Goal: Task Accomplishment & Management: Manage account settings

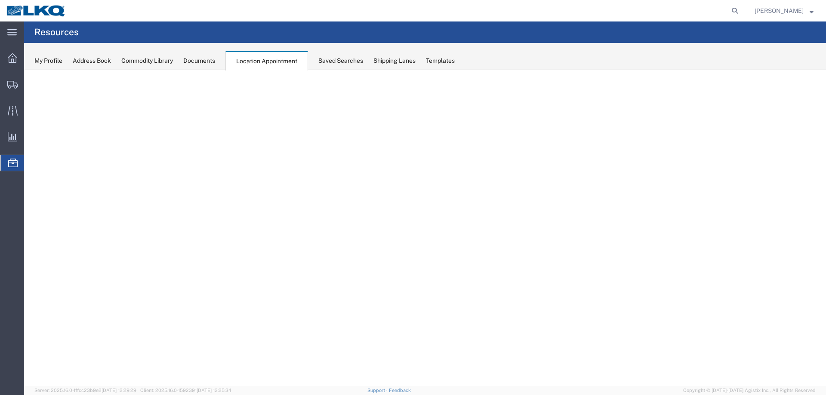
select select "27634"
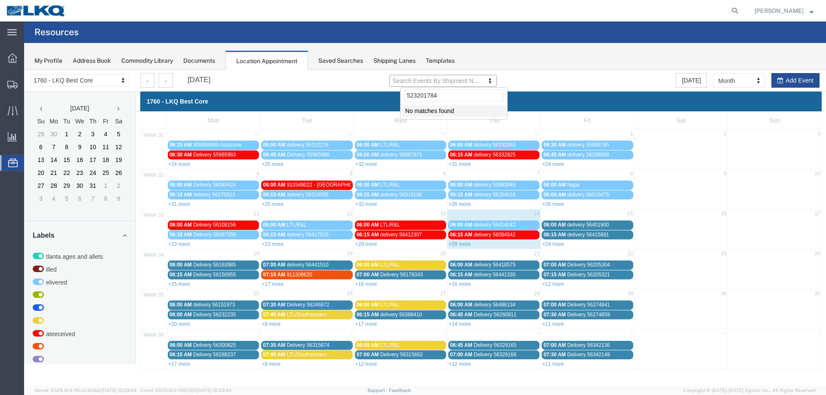
click at [451, 84] on div at bounding box center [425, 228] width 802 height 316
type input "5"
type input "56137956"
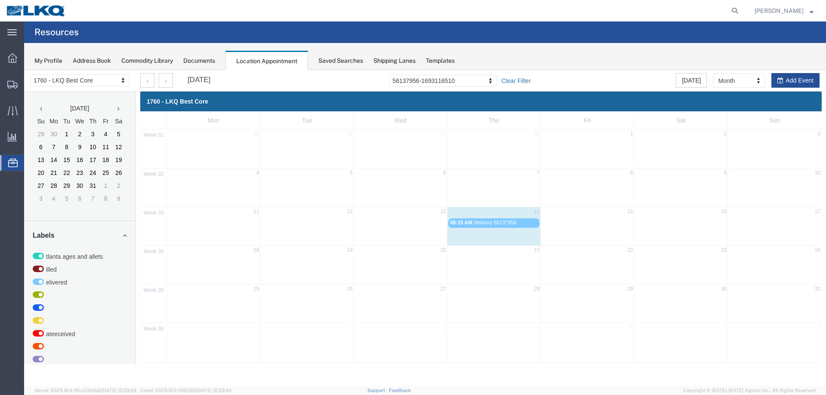
click at [530, 80] on link "Clear Filter" at bounding box center [515, 81] width 29 height 9
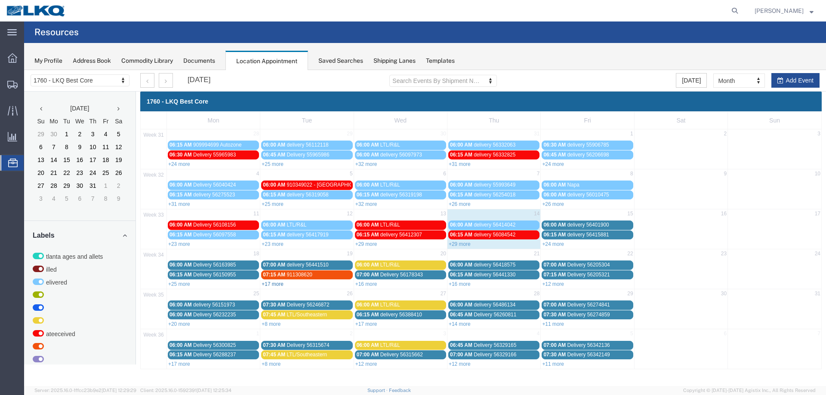
click at [272, 285] on link "+17 more" at bounding box center [273, 284] width 22 height 6
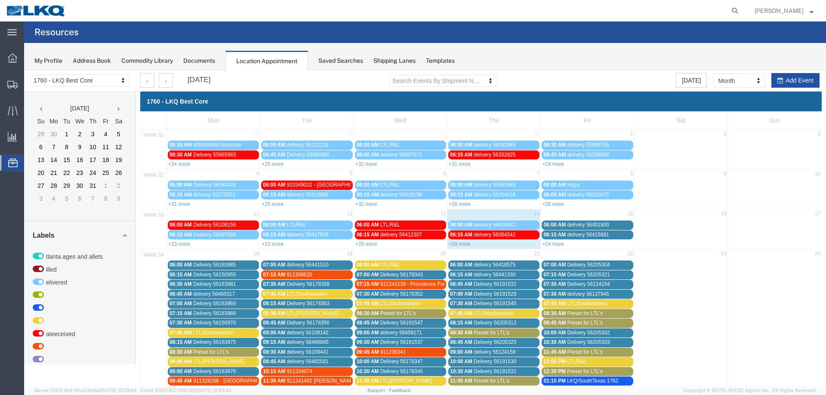
click at [797, 80] on button "Add Event" at bounding box center [795, 80] width 48 height 15
select select
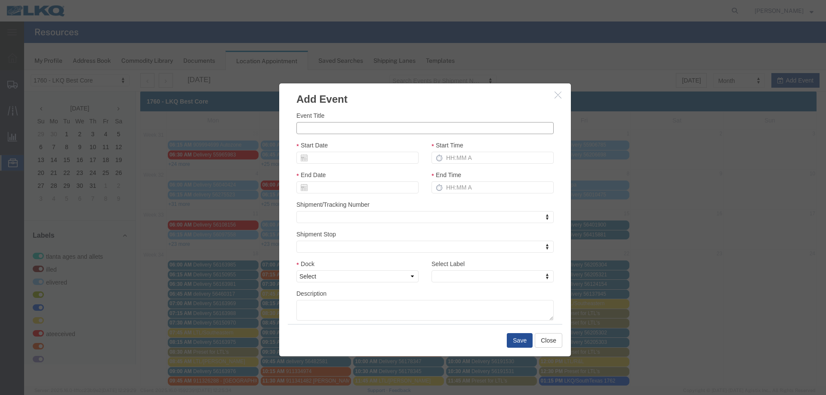
click at [353, 128] on input "Event Title" at bounding box center [424, 128] width 257 height 12
paste input "56498990"
type input "56498990 - AER"
click at [322, 159] on input "Start Date" at bounding box center [357, 158] width 122 height 12
click at [316, 236] on td "18" at bounding box center [315, 237] width 13 height 13
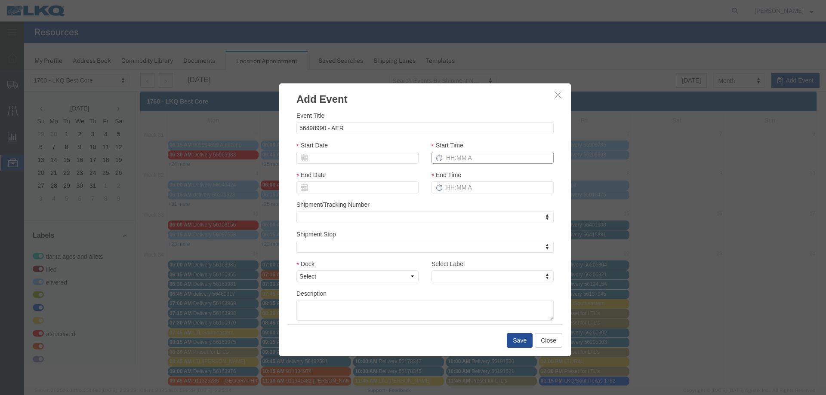
click at [465, 157] on input "Start Time" at bounding box center [492, 158] width 122 height 12
type input "215p"
click at [347, 278] on select "Select 1760 - LKQ Best Core 1760 - Outbound Loads" at bounding box center [357, 277] width 122 height 12
select select "1"
click at [296, 271] on select "Select 1760 - LKQ Best Core 1760 - Outbound Loads" at bounding box center [357, 277] width 122 height 12
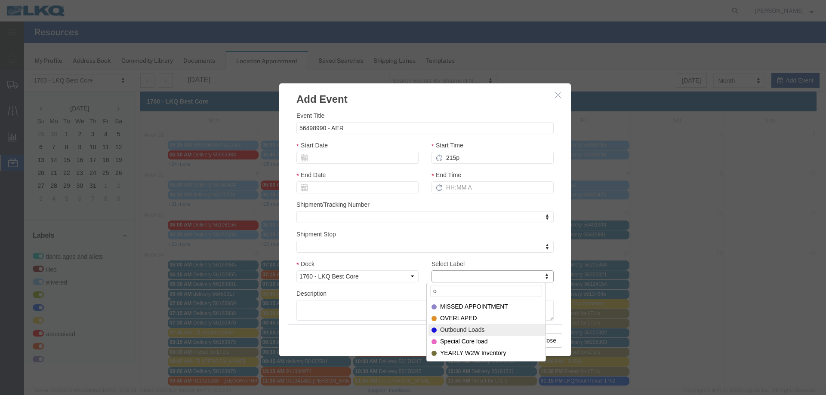
type input "o"
drag, startPoint x: 472, startPoint y: 334, endPoint x: 477, endPoint y: 333, distance: 4.8
select select "80"
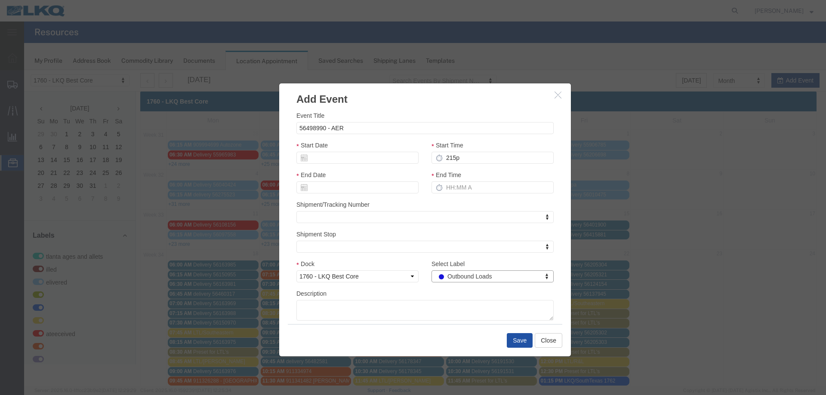
click at [518, 343] on button "Save" at bounding box center [520, 340] width 26 height 15
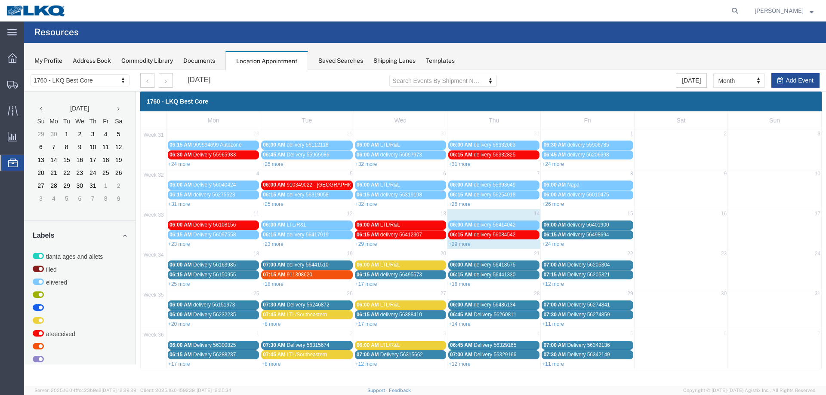
click at [549, 243] on link "+24 more" at bounding box center [553, 244] width 22 height 6
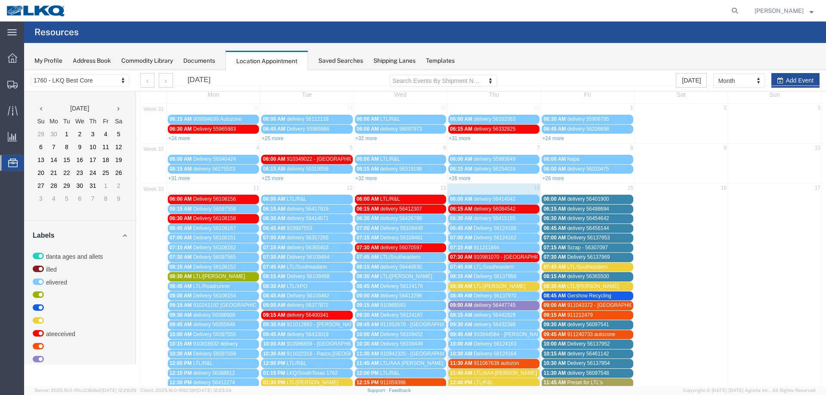
scroll to position [86, 0]
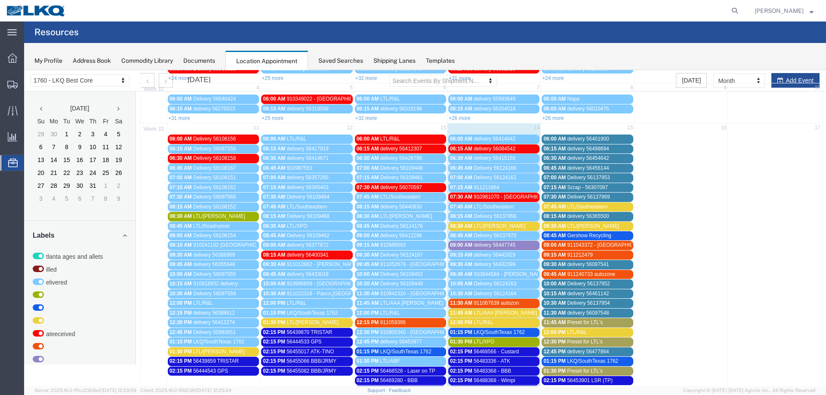
click at [599, 227] on div "08:30 AM LTL/[PERSON_NAME]" at bounding box center [587, 226] width 88 height 6
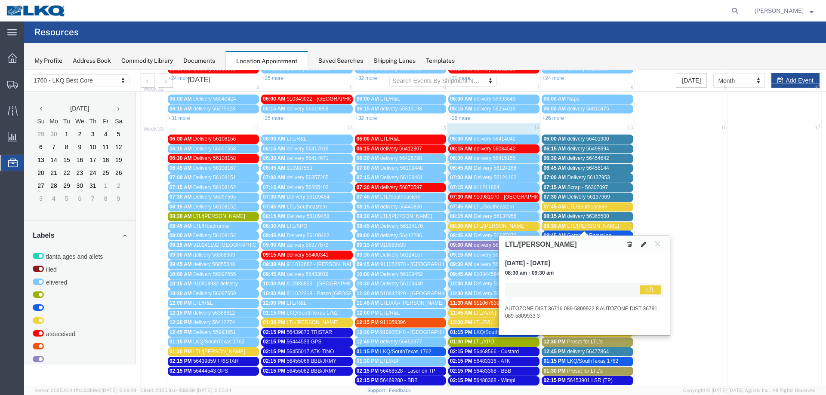
click at [642, 247] on icon at bounding box center [643, 244] width 5 height 6
select select "1"
select select "25"
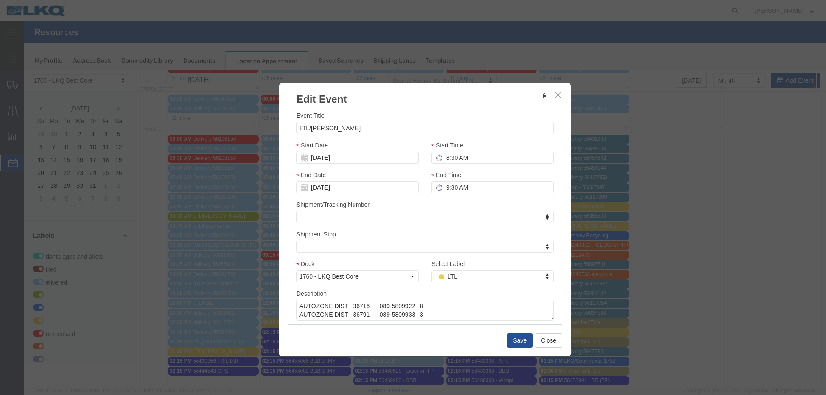
scroll to position [9, 0]
click at [388, 315] on textarea "AUTOZONE DIST 36716 089-5809922 8 AUTOZONE DIST 36791 089-5809933 3" at bounding box center [424, 310] width 257 height 21
paste textarea "AUTOZONE DIST CNT 36593 089-5809911 5"
type textarea "AUTOZONE DIST 36716 089-5809922 8 AUTOZONE DIST 36791 089-5809933 3 AUTOZONE DI…"
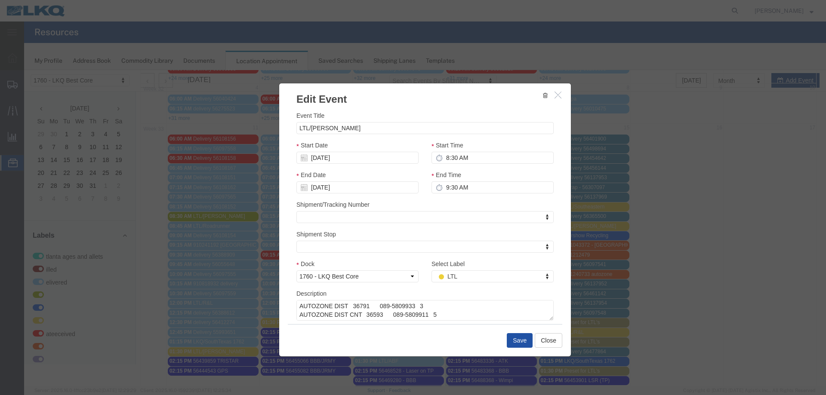
click at [517, 342] on button "Save" at bounding box center [520, 340] width 26 height 15
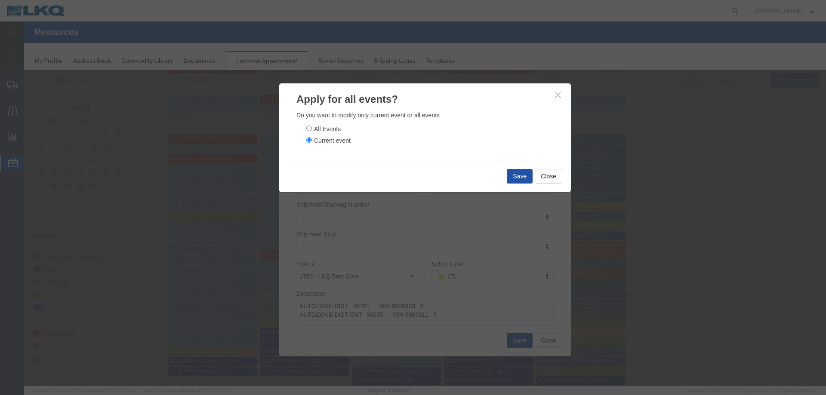
click at [517, 173] on button "Save" at bounding box center [520, 176] width 26 height 15
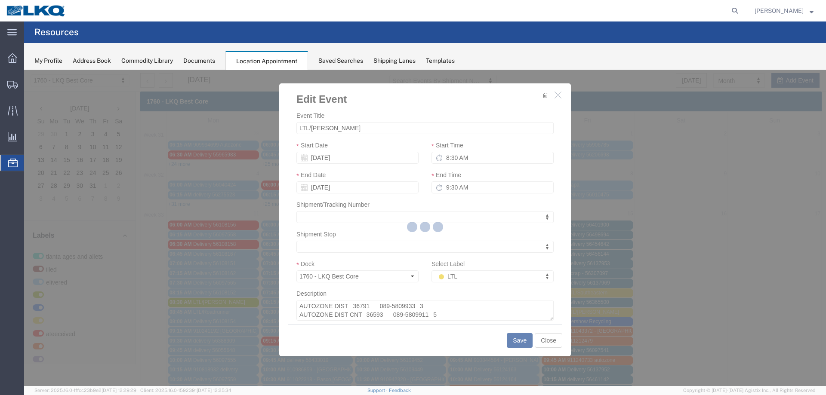
scroll to position [0, 0]
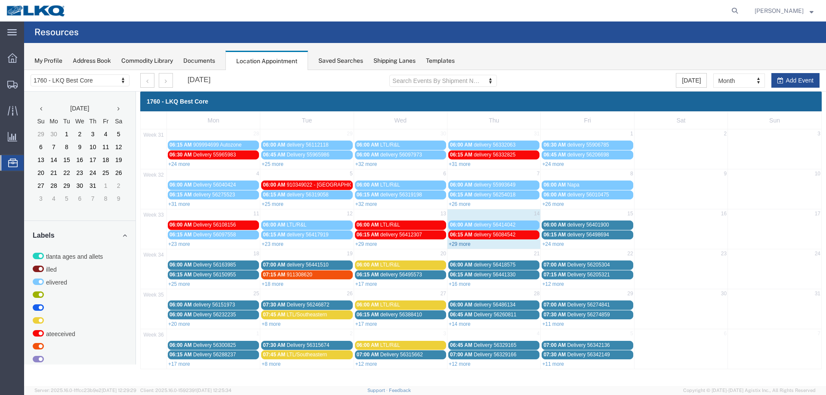
click at [464, 245] on link "+29 more" at bounding box center [460, 244] width 22 height 6
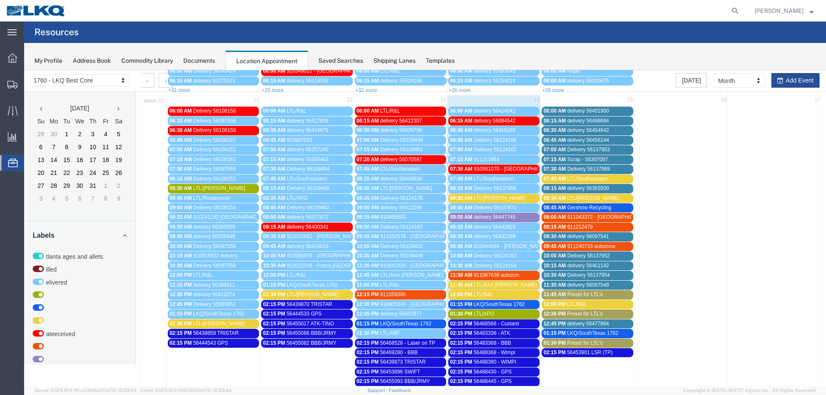
scroll to position [129, 0]
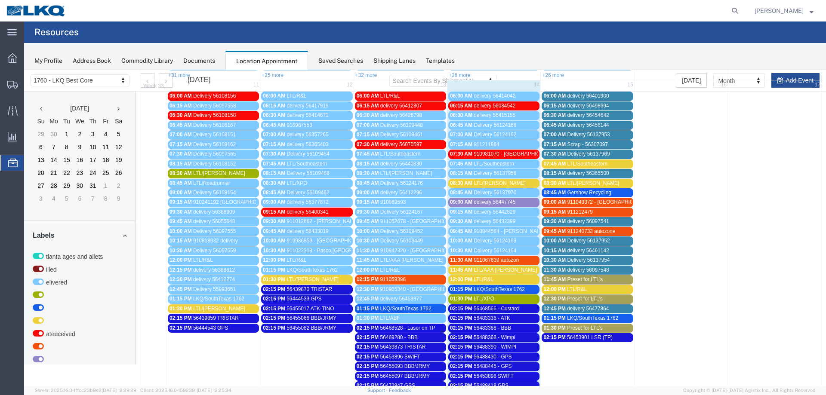
click at [496, 182] on div "08:30 AM LTL/[PERSON_NAME]" at bounding box center [494, 183] width 88 height 6
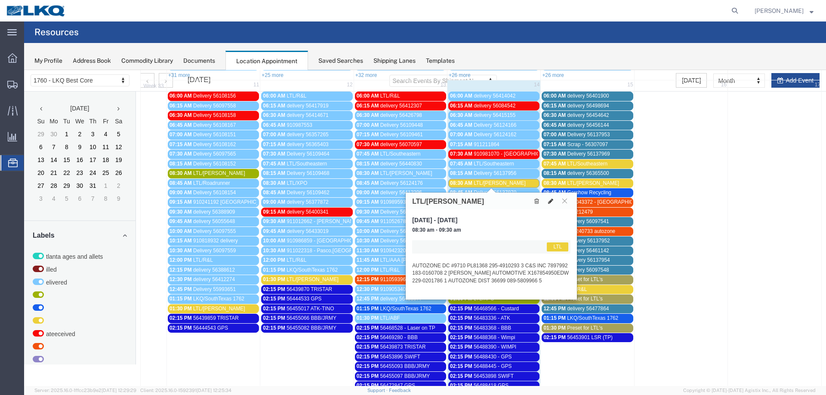
click at [553, 199] on icon at bounding box center [550, 201] width 5 height 6
select select "1"
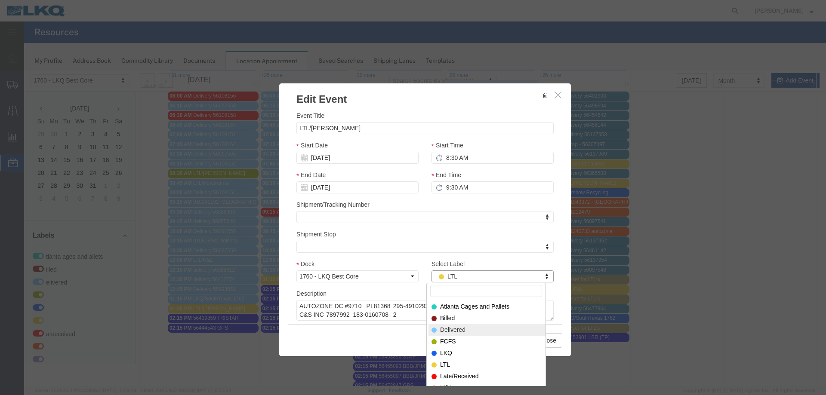
select select "40"
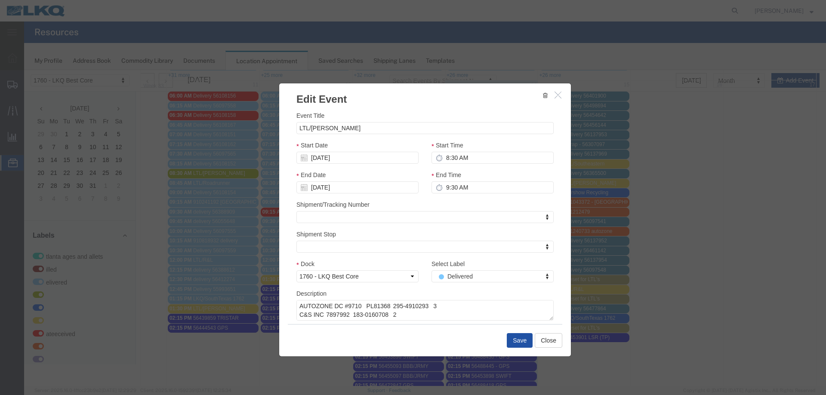
click at [517, 340] on button "Save" at bounding box center [520, 340] width 26 height 15
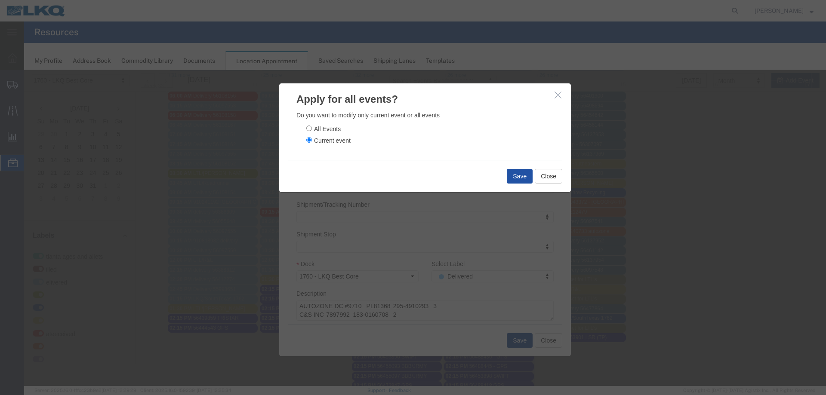
click at [516, 177] on button "Save" at bounding box center [520, 176] width 26 height 15
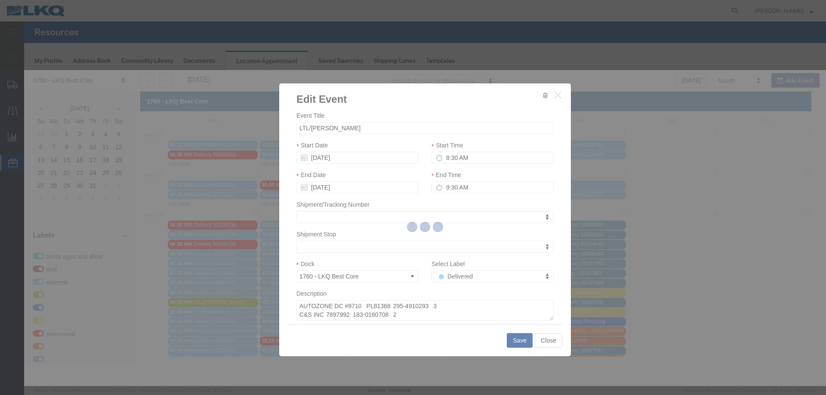
scroll to position [0, 0]
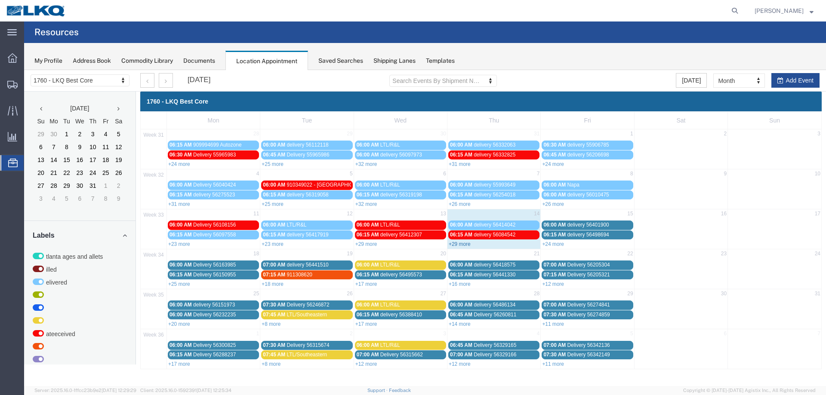
click at [465, 245] on link "+29 more" at bounding box center [460, 244] width 22 height 6
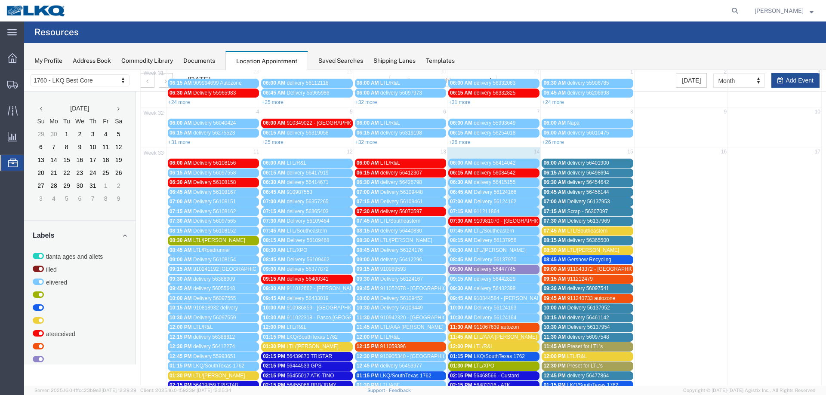
scroll to position [129, 0]
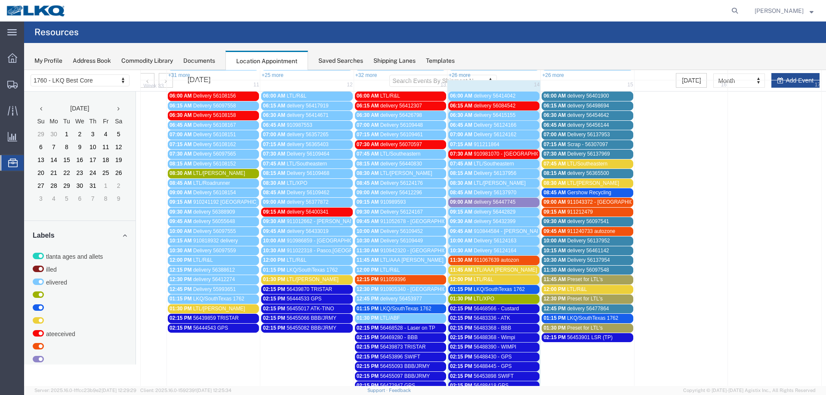
click at [485, 269] on span "LTL/AAA [PERSON_NAME]" at bounding box center [505, 270] width 63 height 6
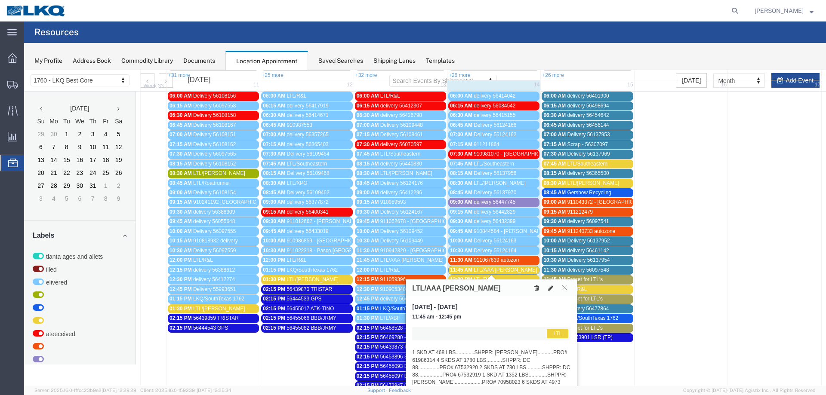
click at [548, 288] on button at bounding box center [551, 287] width 12 height 9
select select "1"
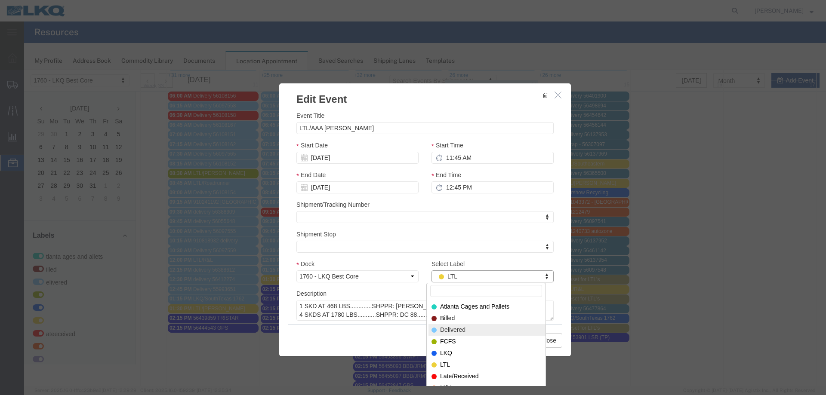
select select "40"
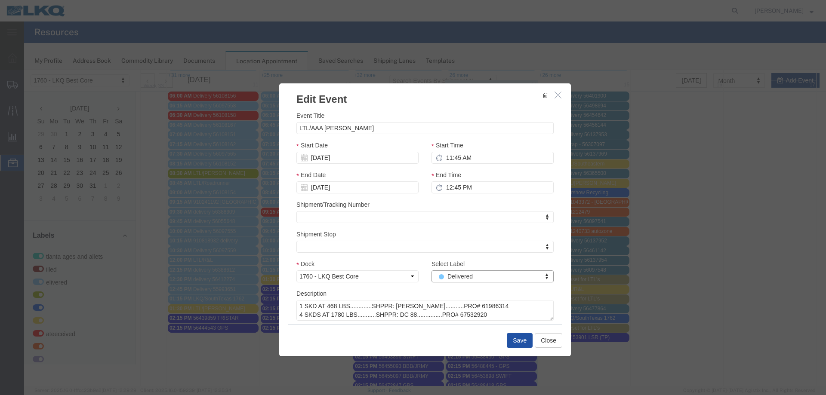
click at [514, 339] on button "Save" at bounding box center [520, 340] width 26 height 15
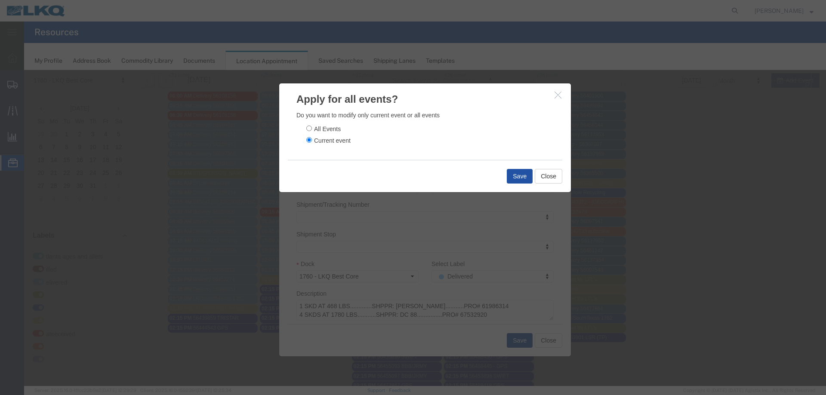
click at [510, 177] on button "Save" at bounding box center [520, 176] width 26 height 15
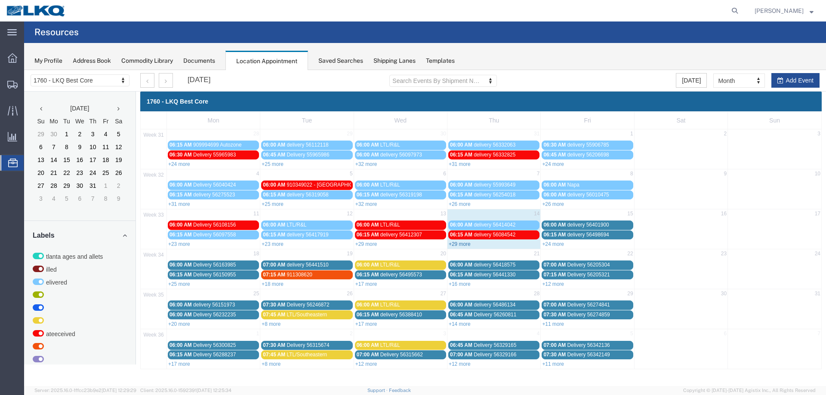
click at [462, 244] on link "+29 more" at bounding box center [460, 244] width 22 height 6
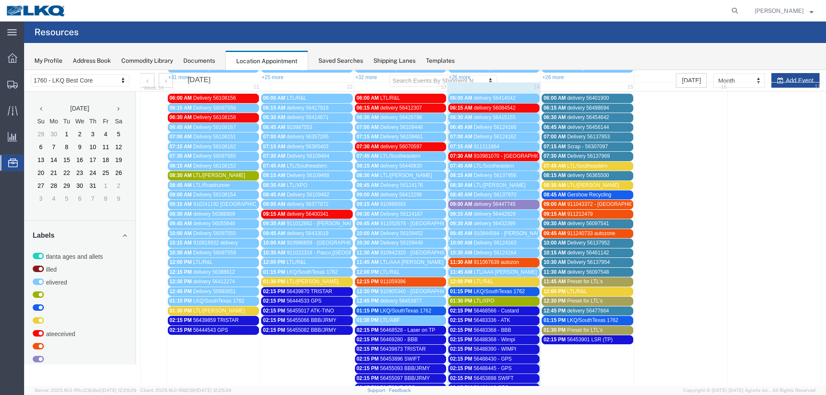
scroll to position [129, 0]
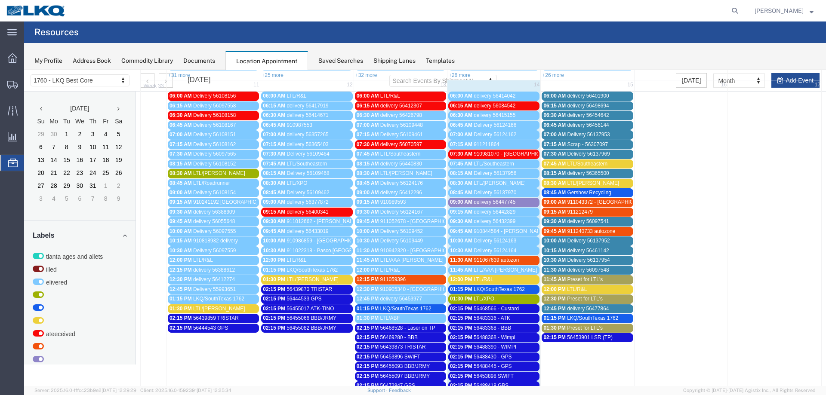
click at [489, 277] on span "LTL/R&L" at bounding box center [484, 280] width 20 height 6
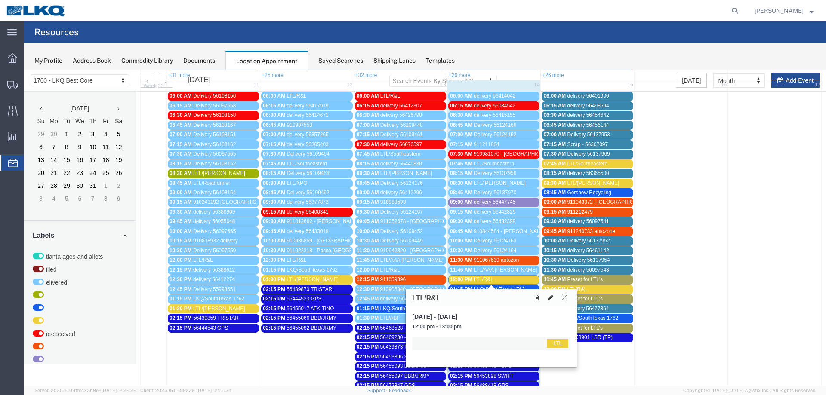
click at [549, 296] on icon at bounding box center [550, 298] width 5 height 6
select select "1"
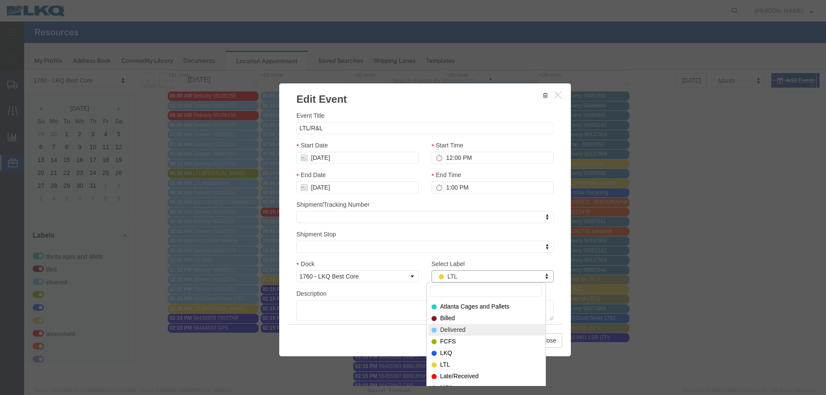
select select "40"
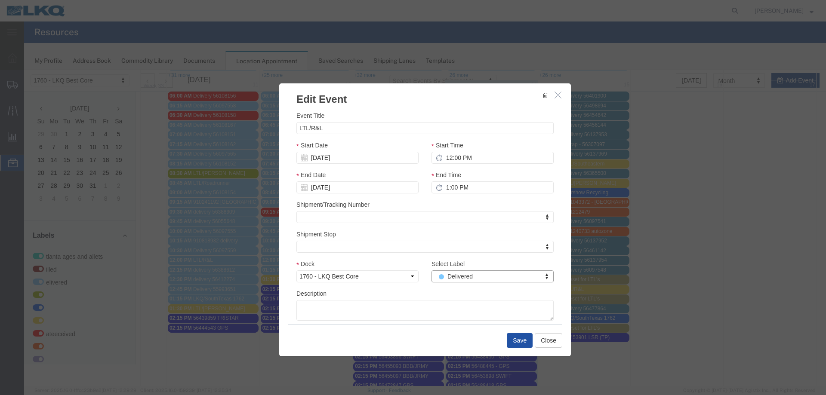
click at [512, 344] on button "Save" at bounding box center [520, 340] width 26 height 15
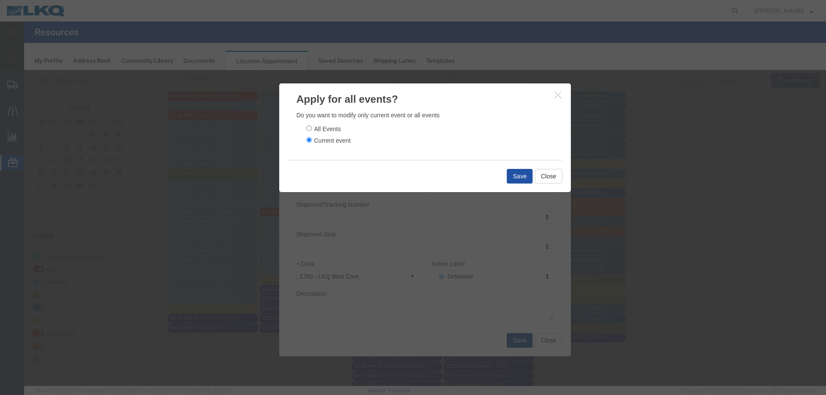
click at [509, 175] on button "Save" at bounding box center [520, 176] width 26 height 15
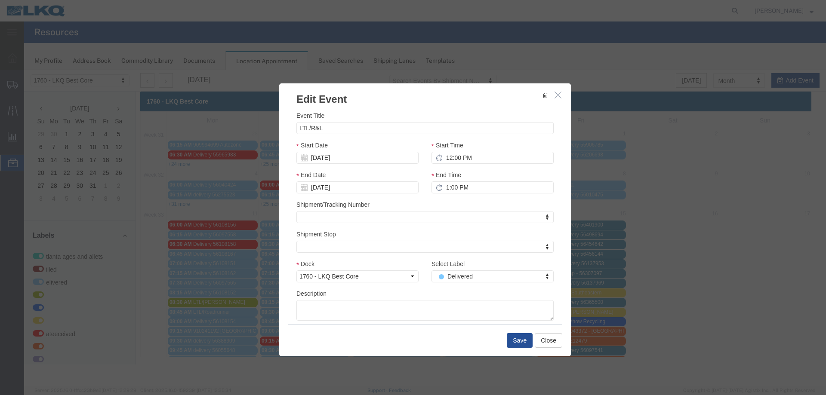
scroll to position [0, 0]
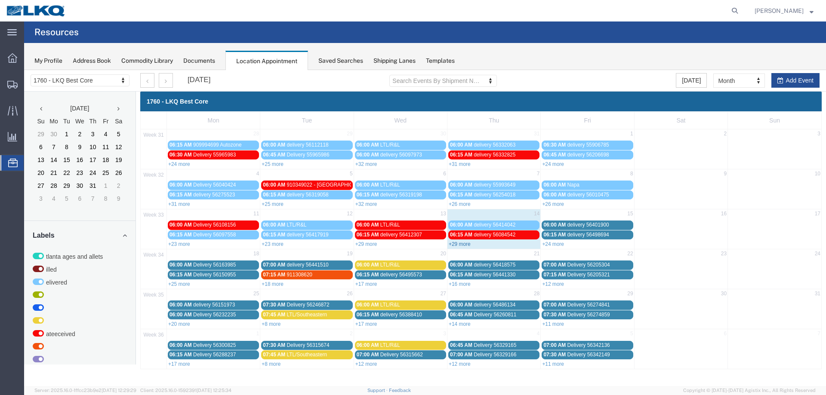
click at [459, 244] on link "+29 more" at bounding box center [460, 244] width 22 height 6
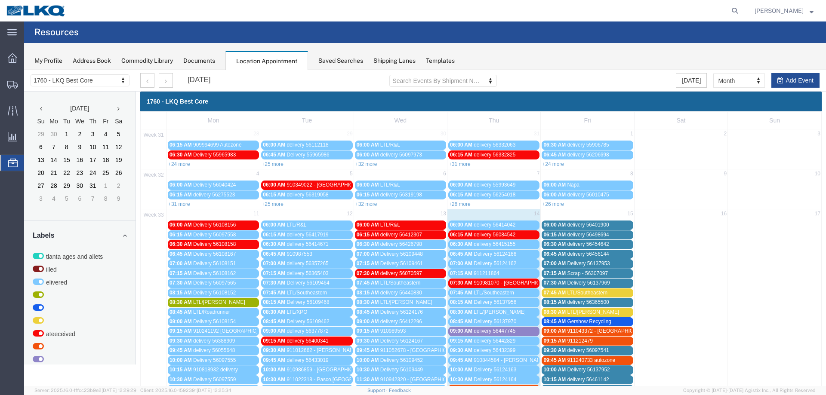
scroll to position [172, 0]
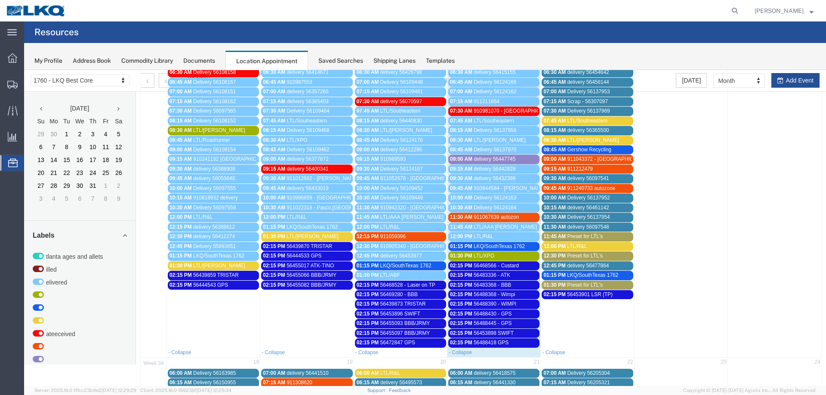
click at [514, 256] on div "01:30 PM LTL/XPO" at bounding box center [494, 256] width 88 height 6
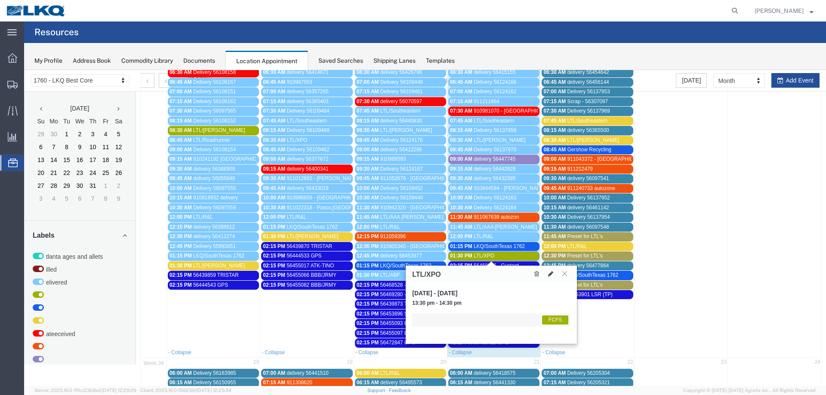
click at [550, 271] on button at bounding box center [551, 274] width 12 height 9
select select "1"
select select "180"
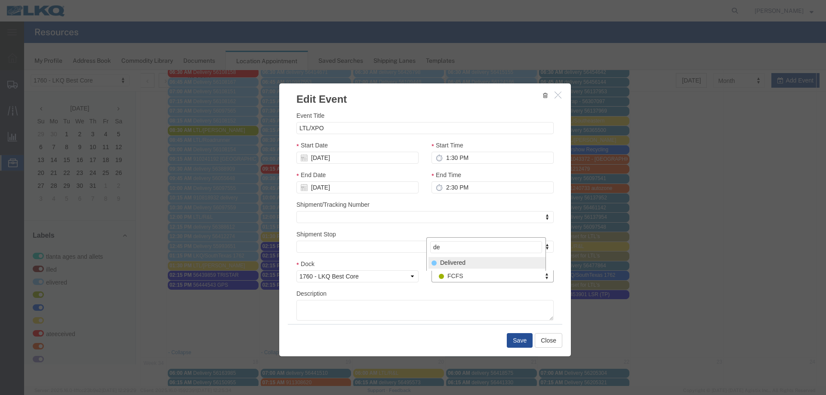
type input "de"
select select "40"
click at [514, 338] on button "Save" at bounding box center [520, 340] width 26 height 15
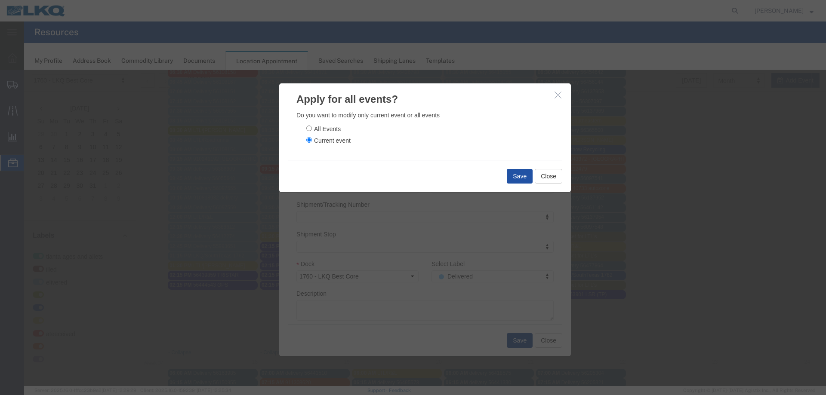
click at [515, 175] on button "Save" at bounding box center [520, 176] width 26 height 15
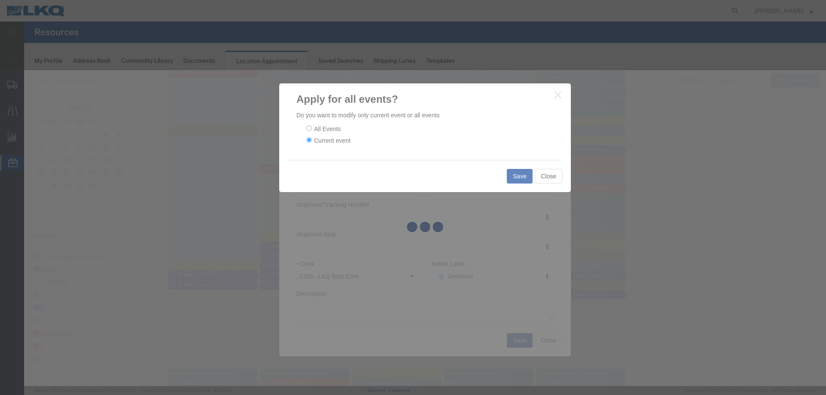
scroll to position [0, 0]
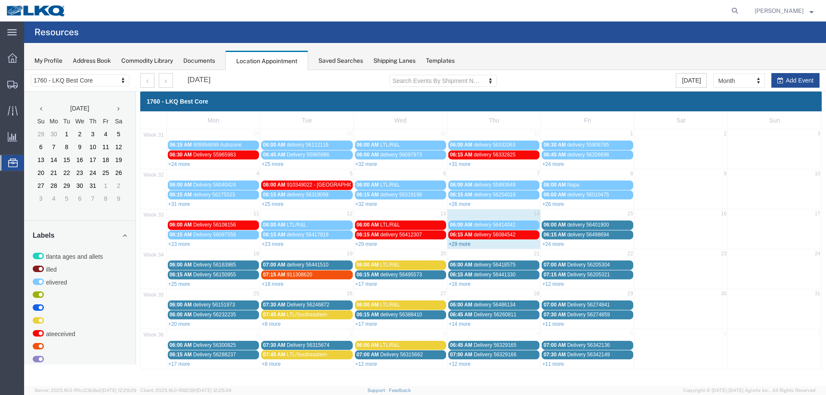
click at [456, 243] on link "+29 more" at bounding box center [460, 244] width 22 height 6
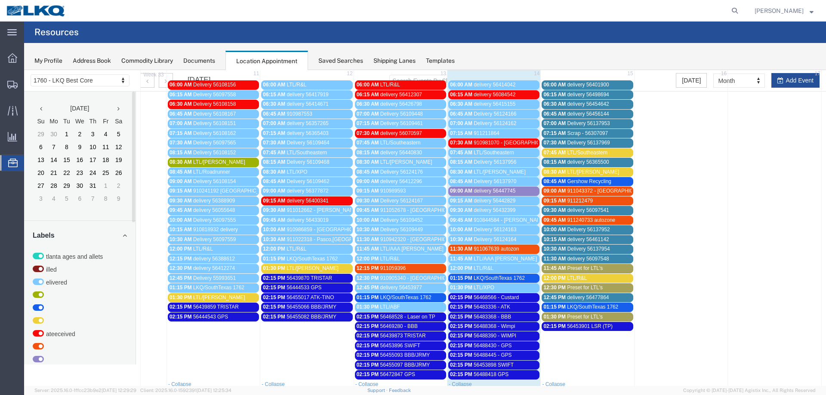
scroll to position [215, 0]
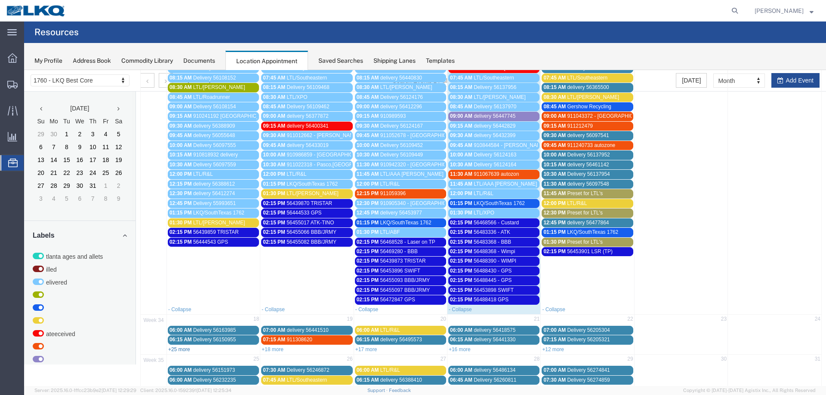
click at [178, 350] on link "+25 more" at bounding box center [179, 350] width 22 height 6
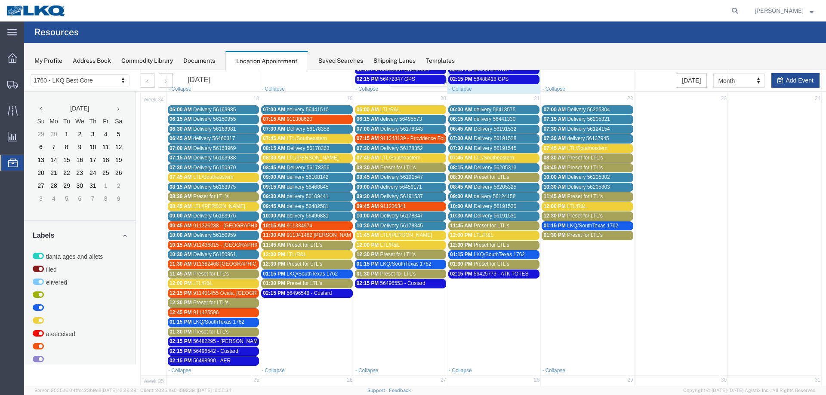
scroll to position [514, 0]
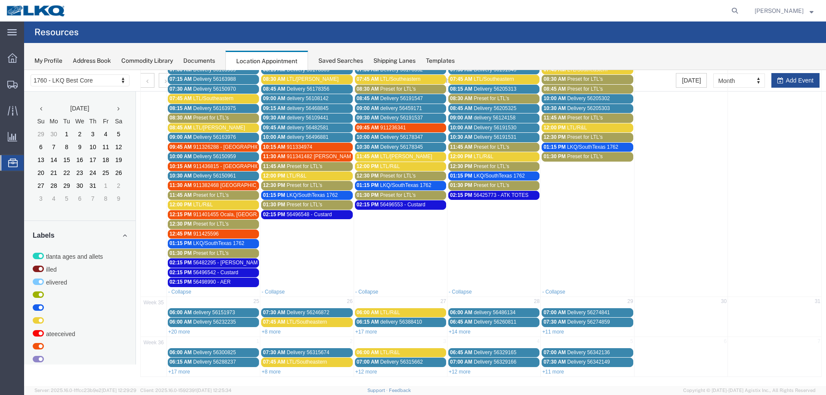
click at [234, 274] on span "56496542 - Custard" at bounding box center [215, 273] width 45 height 6
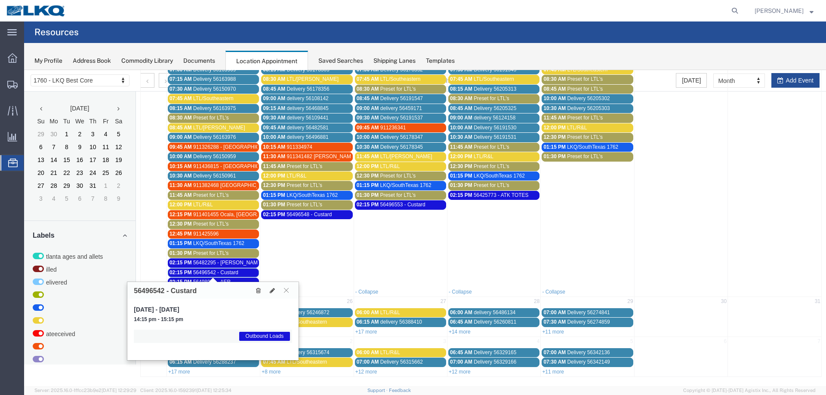
click at [257, 291] on icon at bounding box center [258, 291] width 5 height 6
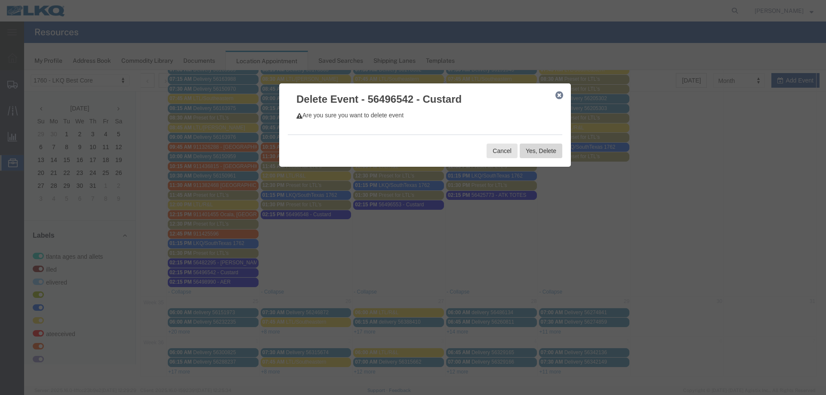
click at [535, 154] on button "Yes, Delete" at bounding box center [541, 151] width 43 height 15
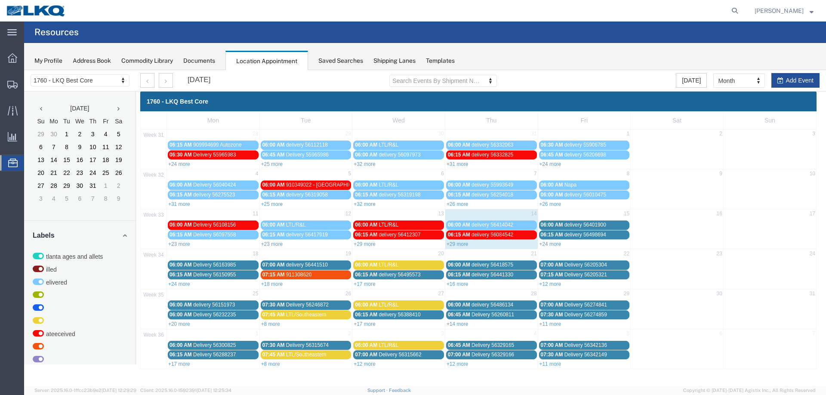
scroll to position [0, 0]
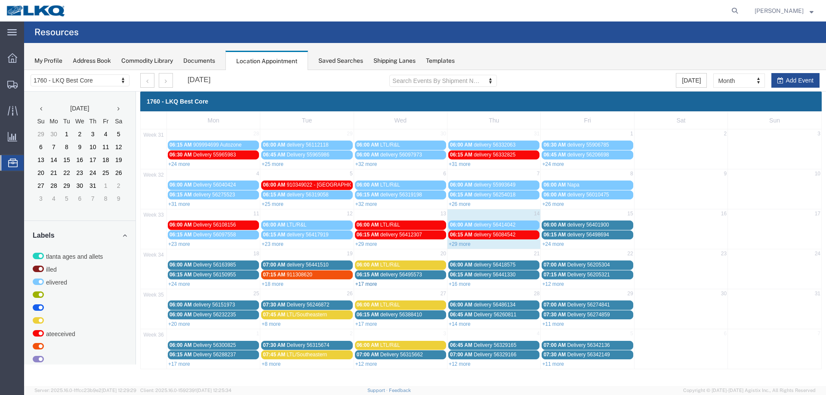
click at [361, 284] on link "+17 more" at bounding box center [366, 284] width 22 height 6
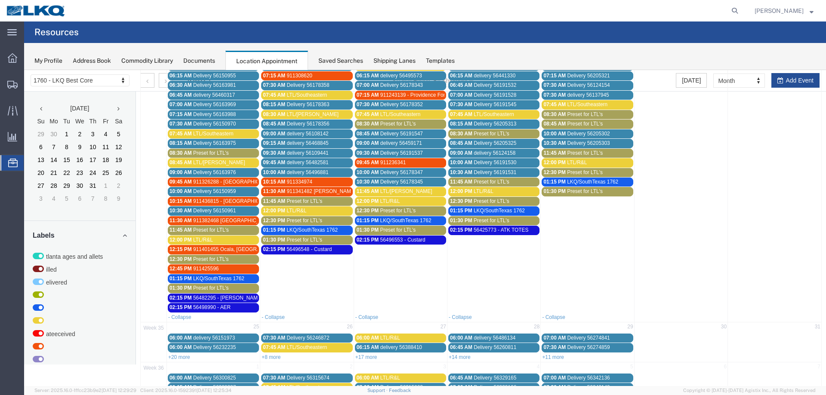
scroll to position [215, 0]
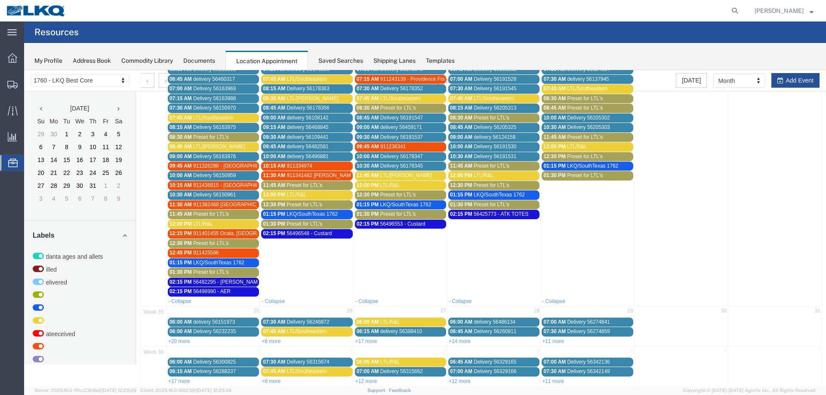
click at [394, 225] on span "56496553 - Custard" at bounding box center [402, 224] width 45 height 6
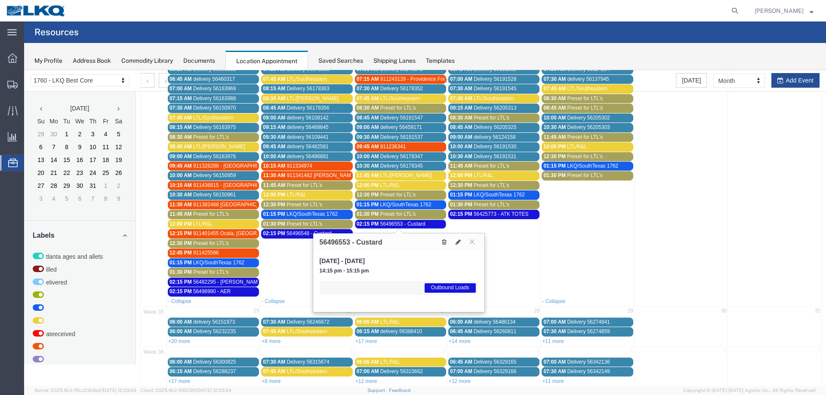
click at [444, 243] on icon at bounding box center [444, 242] width 5 height 6
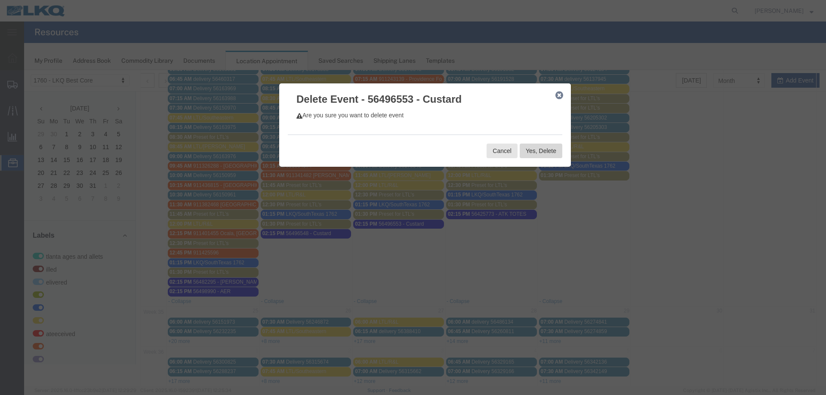
click at [531, 153] on button "Yes, Delete" at bounding box center [541, 151] width 43 height 15
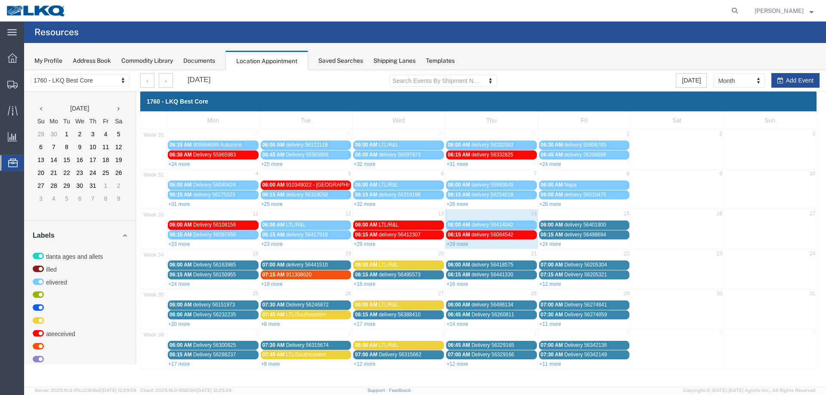
scroll to position [0, 0]
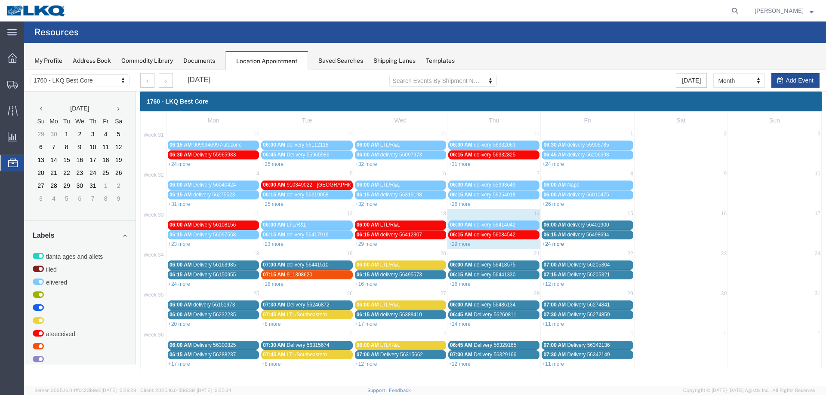
click at [550, 242] on link "+24 more" at bounding box center [553, 244] width 22 height 6
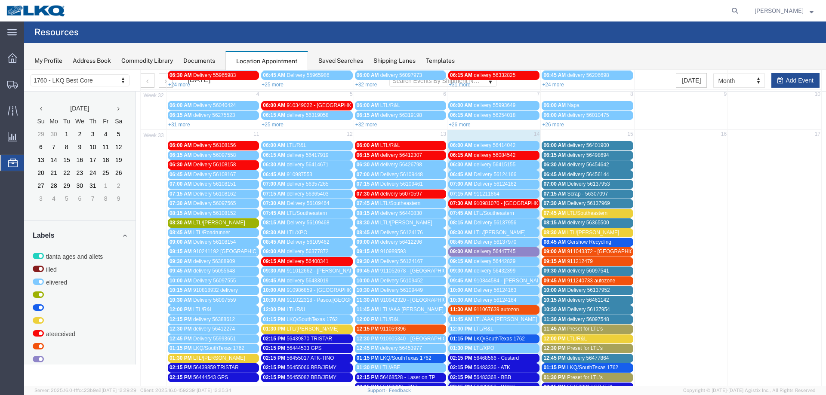
scroll to position [129, 0]
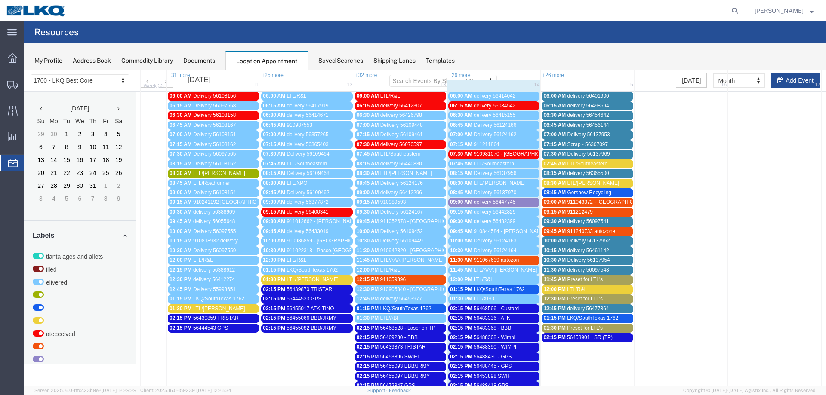
click at [573, 279] on span "Preset for LTL's" at bounding box center [585, 280] width 36 height 6
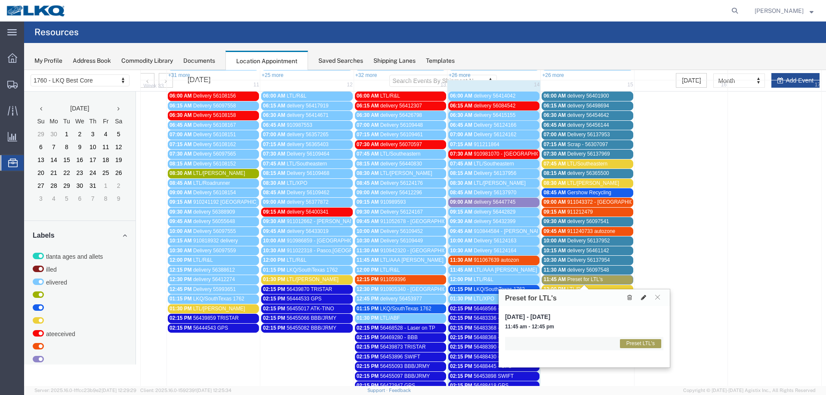
click at [641, 297] on icon at bounding box center [643, 298] width 5 height 6
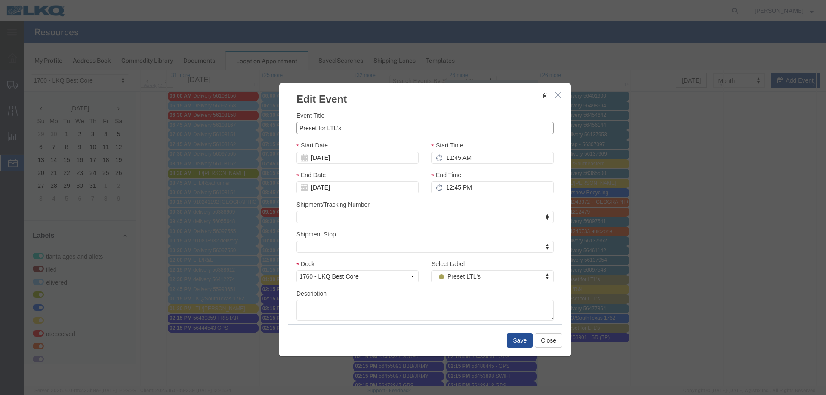
drag, startPoint x: 347, startPoint y: 125, endPoint x: 229, endPoint y: 133, distance: 117.7
click at [237, 133] on div "Edit Event Event Title Preset for LTL's Start Date [DATE] Start Time 11:45 AM E…" at bounding box center [425, 228] width 802 height 316
type input "LTL/Vocar"
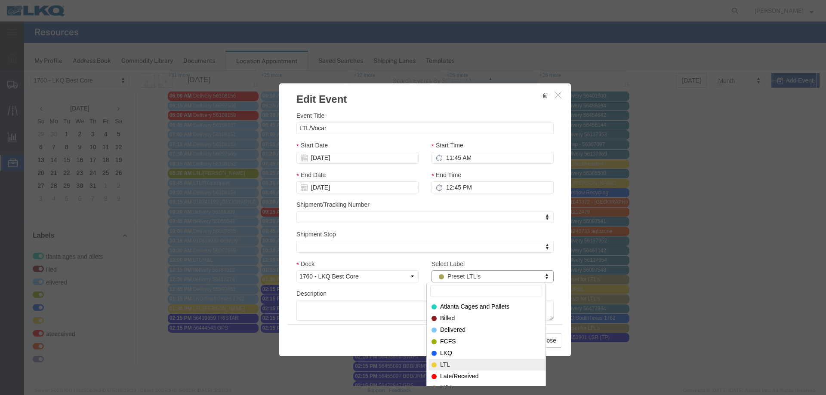
select select "25"
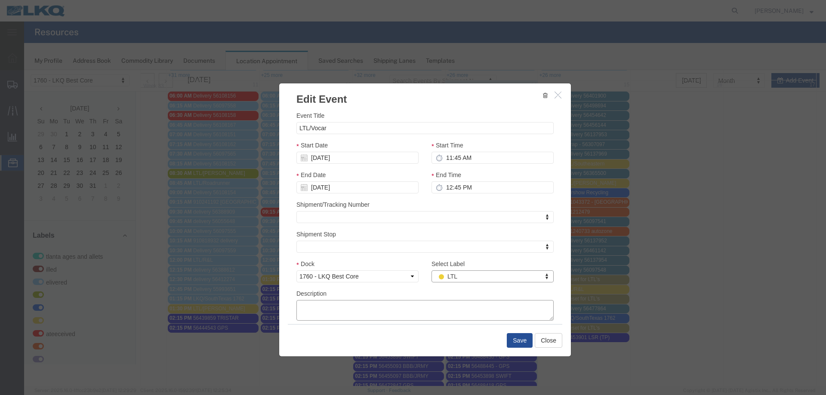
click at [331, 311] on textarea "Description" at bounding box center [424, 310] width 257 height 21
type textarea "10 skids"
click at [513, 341] on button "Save" at bounding box center [520, 340] width 26 height 15
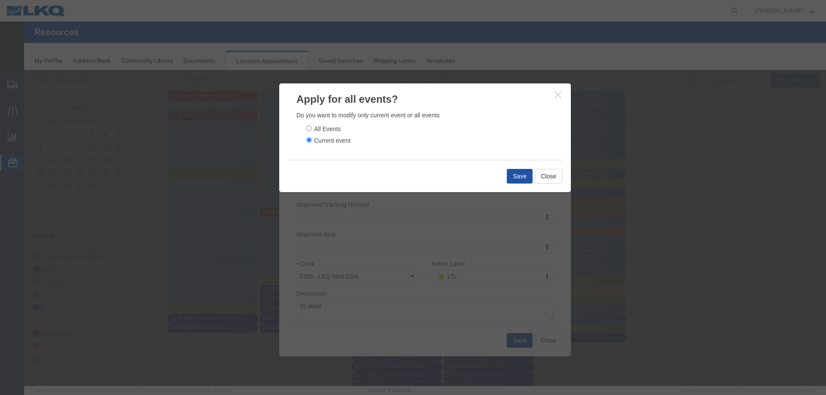
drag, startPoint x: 519, startPoint y: 178, endPoint x: 28, endPoint y: 160, distance: 491.0
click at [518, 178] on button "Save" at bounding box center [520, 176] width 26 height 15
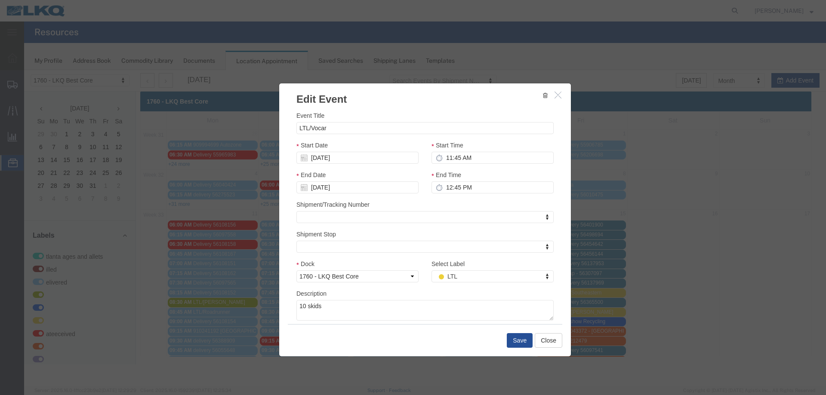
scroll to position [0, 0]
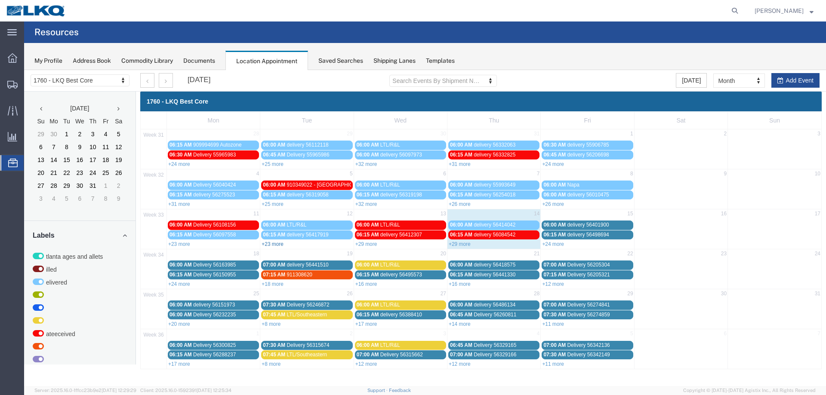
click at [280, 242] on link "+23 more" at bounding box center [273, 244] width 22 height 6
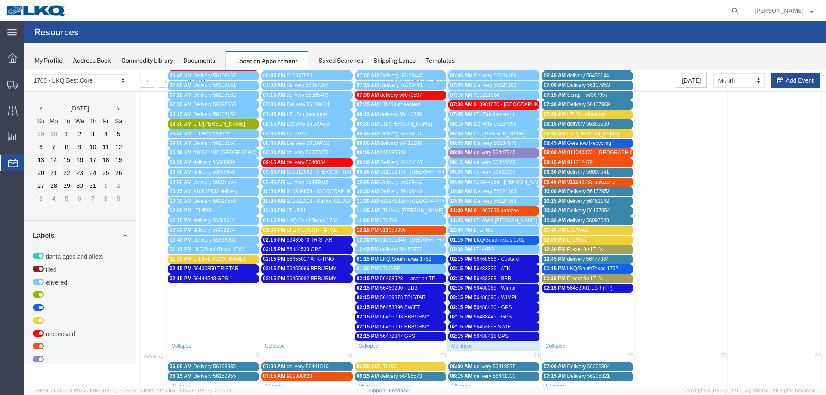
scroll to position [215, 0]
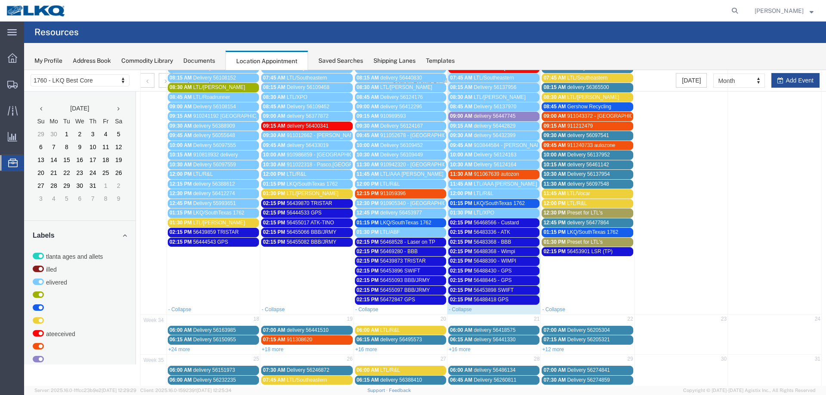
click at [319, 232] on span "56455066 BBB/JRMY" at bounding box center [311, 232] width 50 height 6
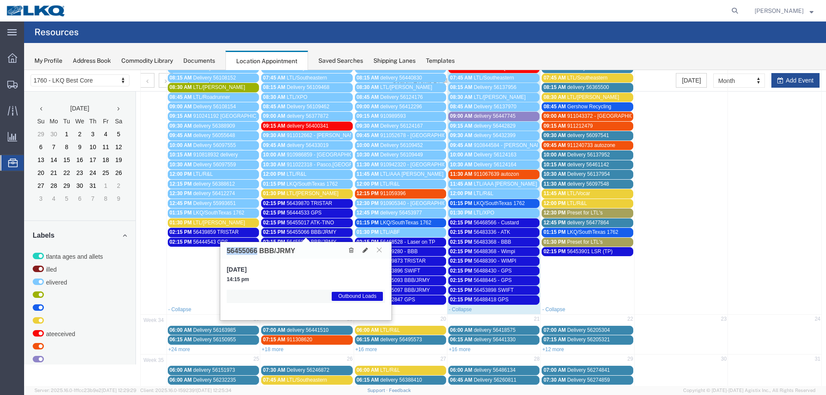
drag, startPoint x: 256, startPoint y: 250, endPoint x: 224, endPoint y: 249, distance: 31.8
click at [224, 249] on div "56455066 BBB/JRMY" at bounding box center [305, 250] width 171 height 17
copy h3 "56455066"
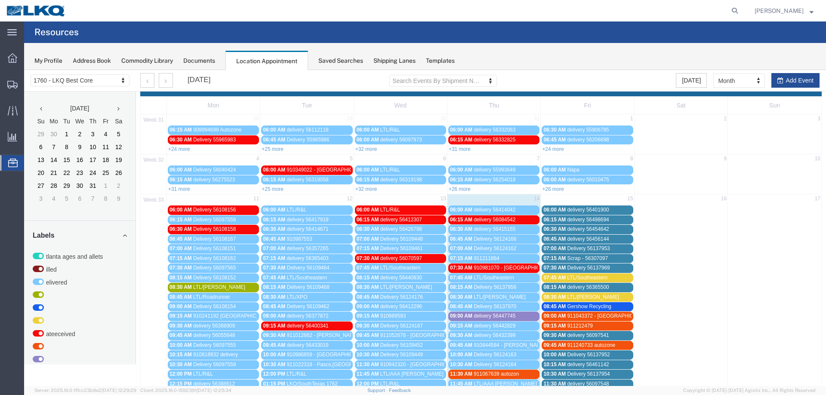
scroll to position [0, 0]
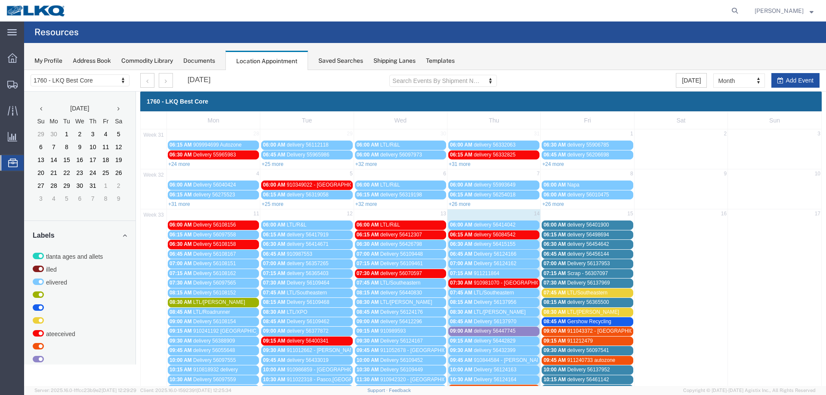
click at [794, 78] on button "Add Event" at bounding box center [795, 80] width 48 height 15
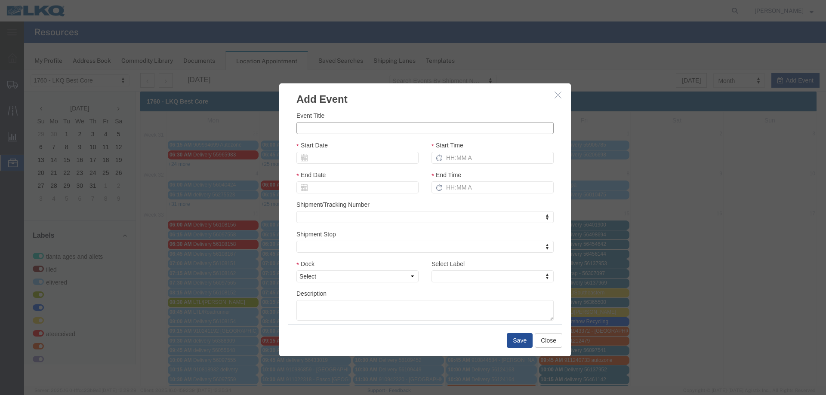
click at [305, 129] on input "Event Title" at bounding box center [424, 128] width 257 height 12
paste input "56499990"
type input "56499990 - BBB"
click at [369, 159] on input "Start Date" at bounding box center [357, 158] width 122 height 12
drag, startPoint x: 367, startPoint y: 223, endPoint x: 401, endPoint y: 192, distance: 45.7
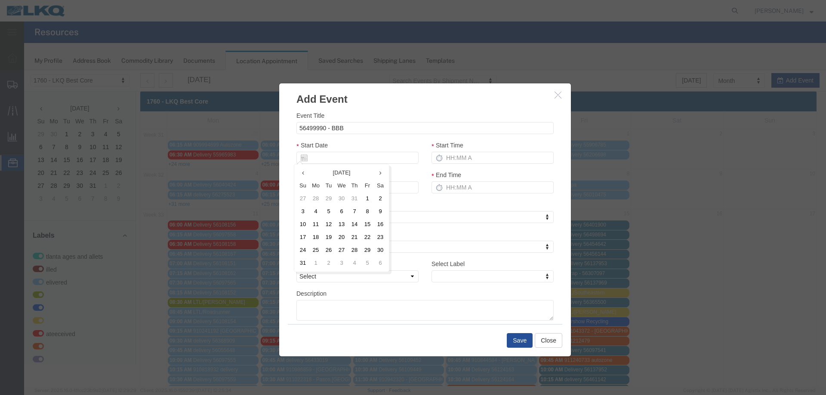
click at [369, 222] on td "15" at bounding box center [367, 224] width 13 height 13
click at [447, 156] on input "Start Time" at bounding box center [492, 158] width 122 height 12
type input "215p"
click at [342, 277] on select "Select 1760 - LKQ Best Core 1760 - Outbound Loads" at bounding box center [357, 277] width 122 height 12
select select "1"
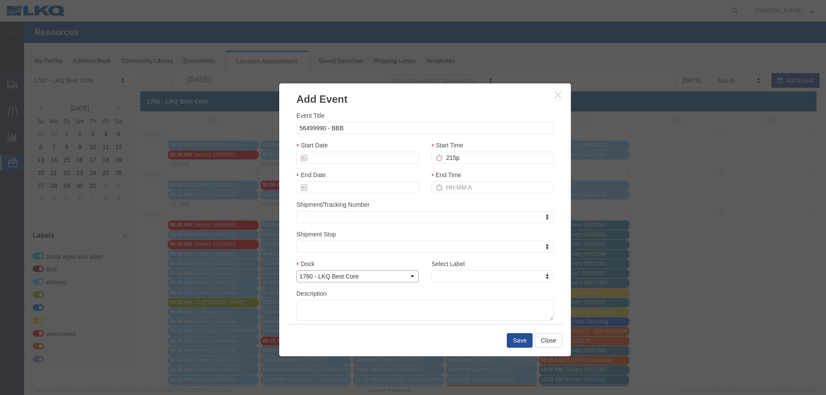
click at [296, 271] on select "Select 1760 - LKQ Best Core 1760 - Outbound Loads" at bounding box center [357, 277] width 122 height 12
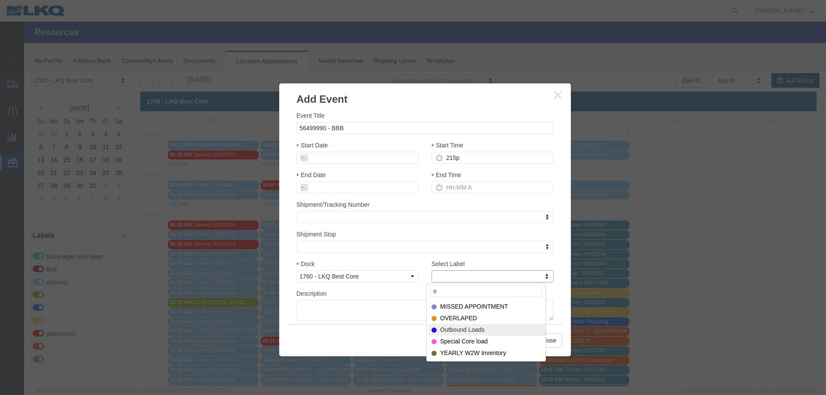
type input "o"
select select "80"
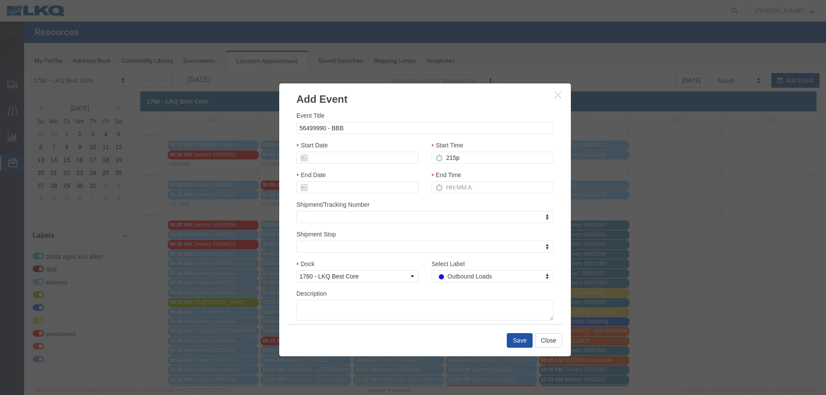
click at [521, 342] on button "Save" at bounding box center [520, 340] width 26 height 15
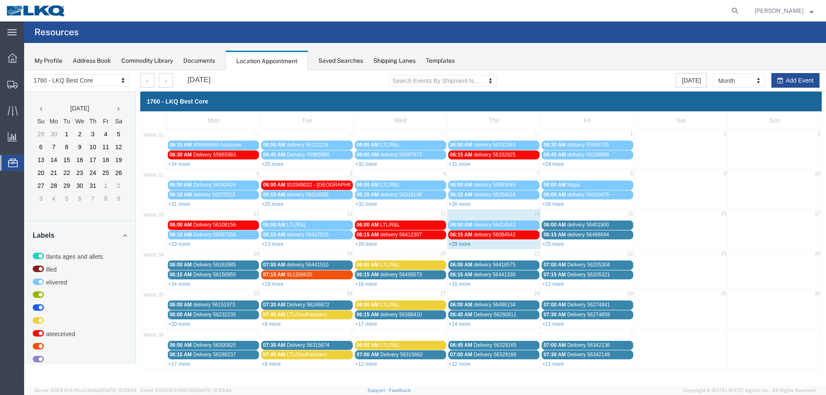
click at [457, 243] on link "+29 more" at bounding box center [460, 244] width 22 height 6
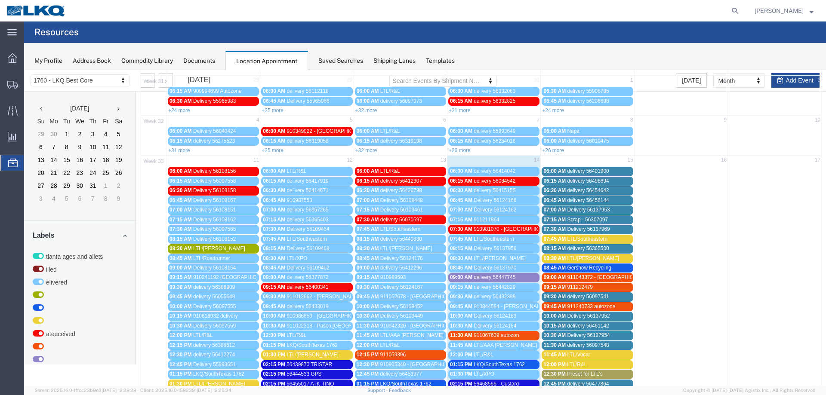
scroll to position [172, 0]
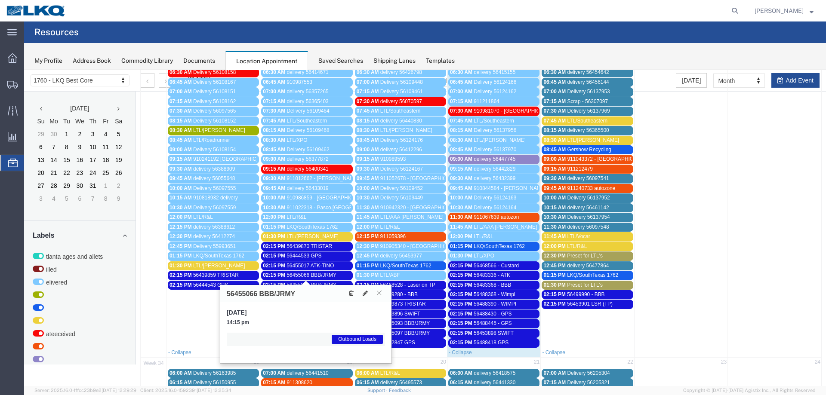
click at [499, 302] on span "56488390 - WIMPI" at bounding box center [495, 304] width 43 height 6
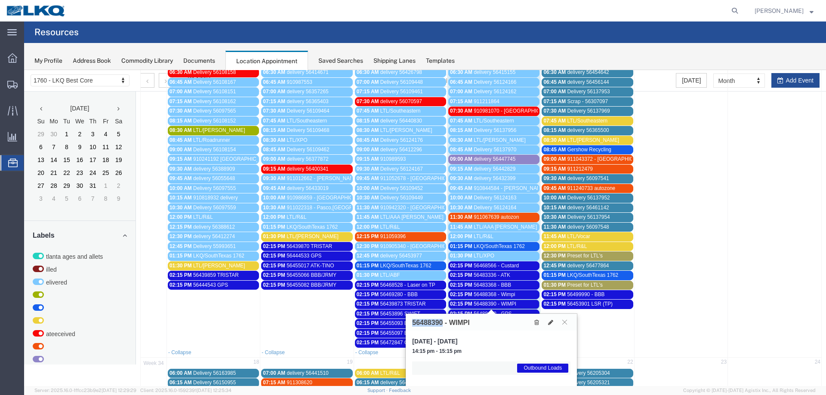
drag, startPoint x: 443, startPoint y: 323, endPoint x: 412, endPoint y: 320, distance: 31.5
click at [412, 320] on div "56488390 - WIMPI" at bounding box center [491, 322] width 171 height 17
copy h3 "56488390"
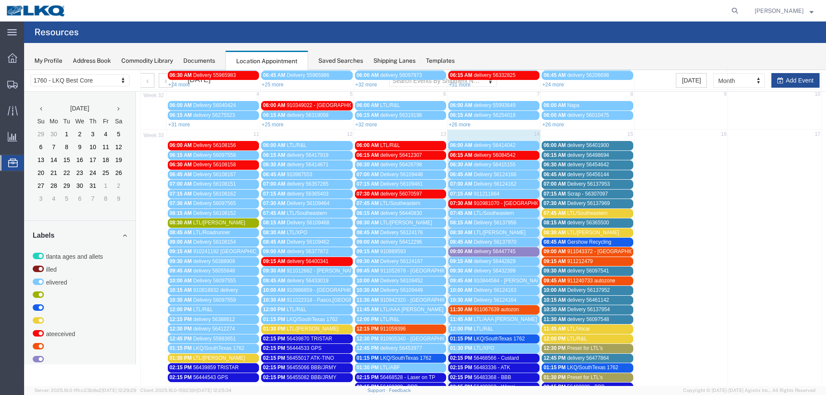
scroll to position [0, 0]
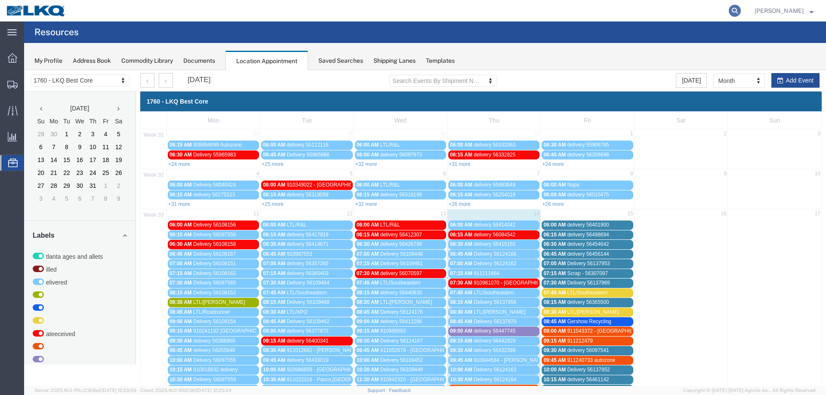
click at [740, 12] on icon at bounding box center [735, 11] width 12 height 12
click at [670, 11] on input "search" at bounding box center [598, 10] width 262 height 21
paste input "56500017"
type input "56500017"
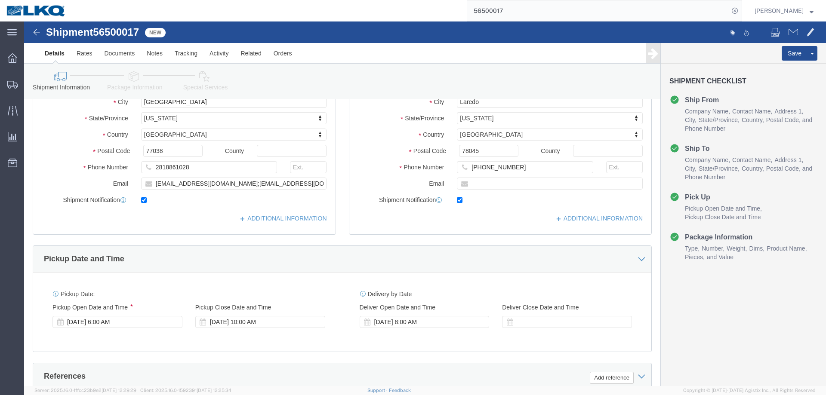
scroll to position [172, 0]
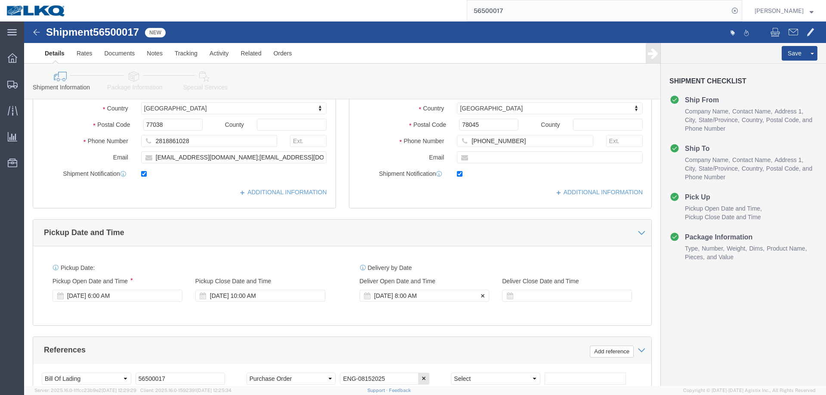
select select "27634"
select select
click div "[DATE] 8:00 AM"
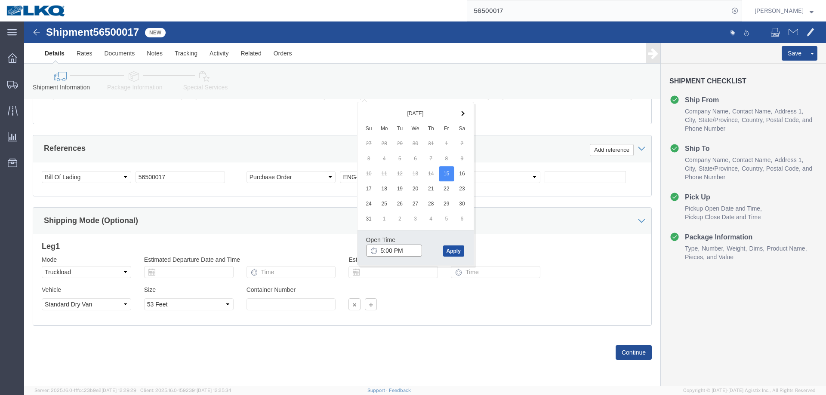
type input "5:00 PM"
click button "Apply"
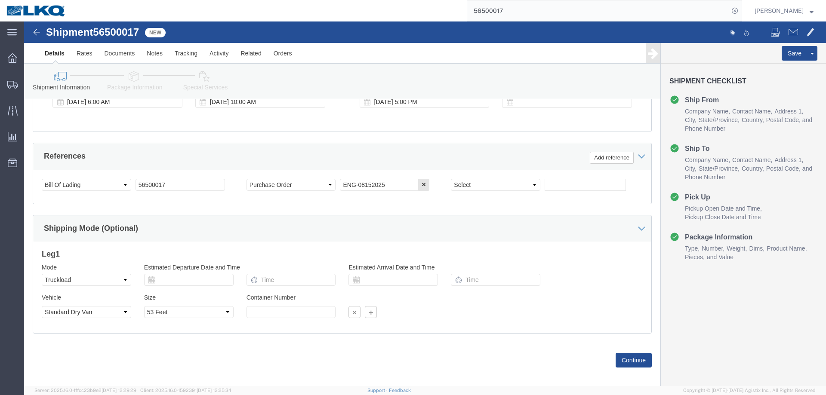
scroll to position [288, 0]
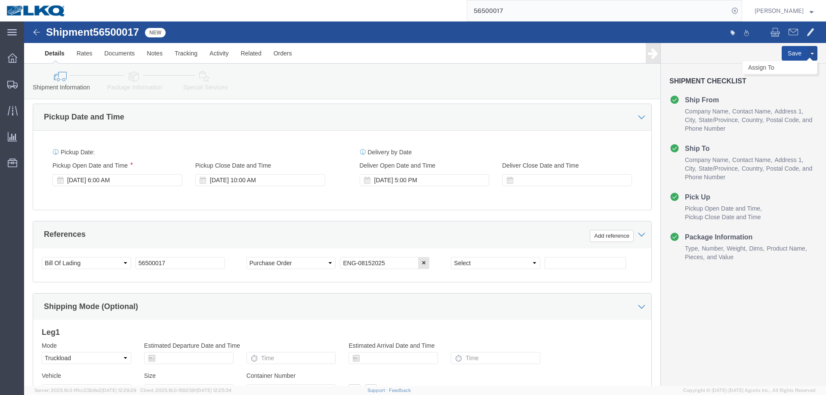
click button "Save"
click at [0, 0] on span "Location Appointment" at bounding box center [0, 0] width 0 height 0
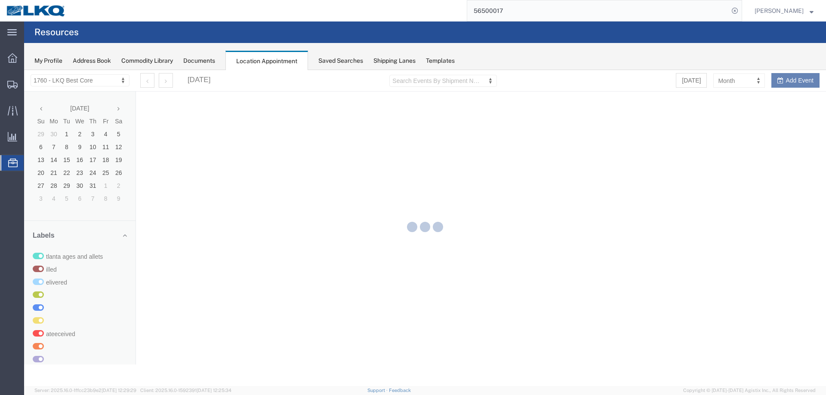
select select "27634"
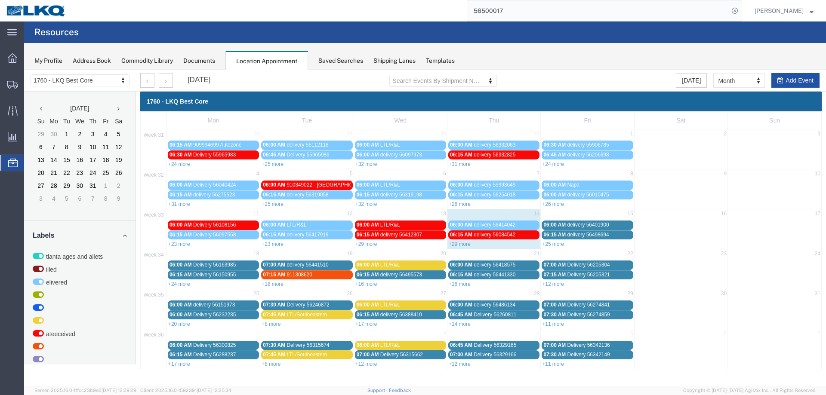
click at [792, 81] on button "Add Event" at bounding box center [795, 80] width 48 height 15
select select
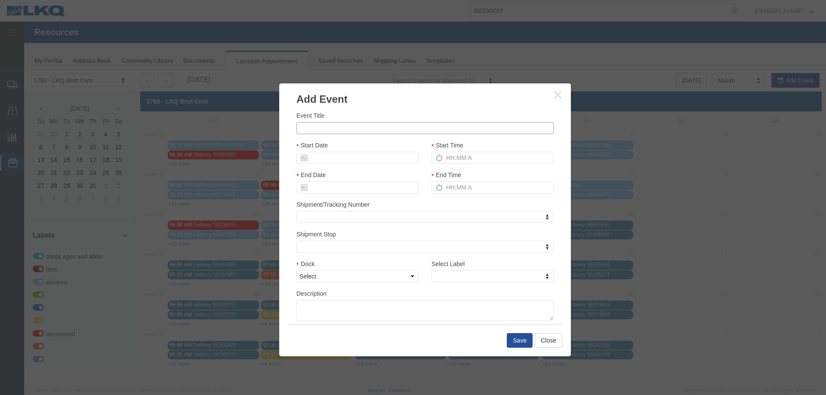
click at [368, 134] on input "Event Title" at bounding box center [424, 128] width 257 height 12
paste input "56500017"
type input "56500017 - Wimpi"
click at [362, 157] on input "Start Date" at bounding box center [357, 158] width 122 height 12
click at [369, 225] on td "15" at bounding box center [367, 224] width 13 height 13
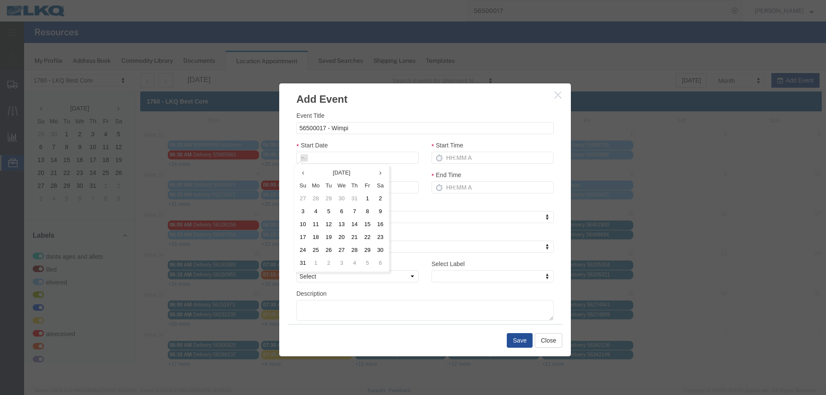
type input "[DATE]"
click at [454, 157] on input "Start Time" at bounding box center [492, 158] width 122 height 12
type input "2:15 PM"
type input "3:15 PM"
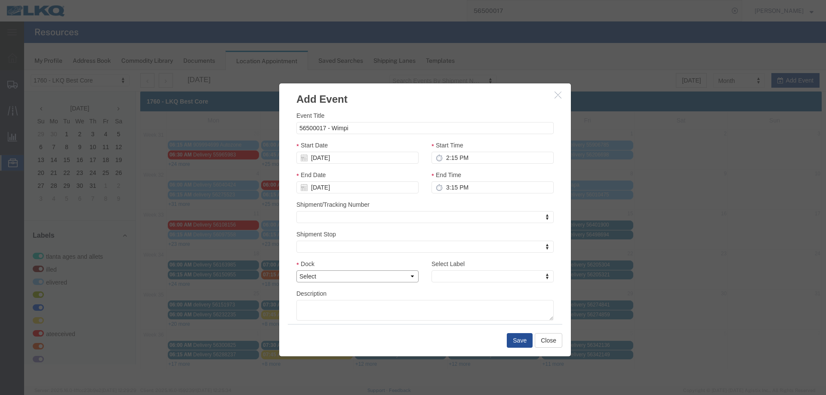
click at [337, 274] on select "Select 1760 - LKQ Best Core 1760 - Outbound Loads" at bounding box center [357, 277] width 122 height 12
select select "1"
click at [296, 271] on select "Select 1760 - LKQ Best Core 1760 - Outbound Loads" at bounding box center [357, 277] width 122 height 12
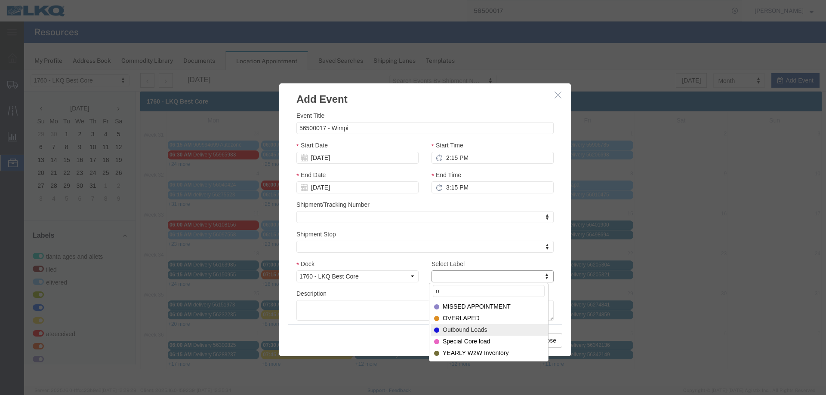
type input "o"
select select "80"
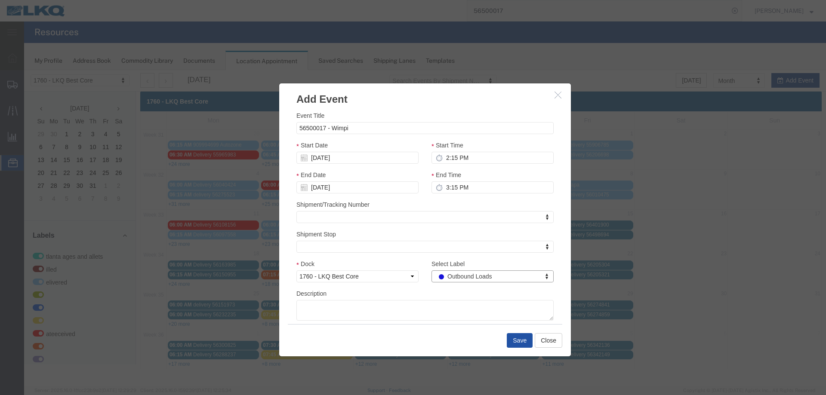
click at [516, 343] on button "Save" at bounding box center [520, 340] width 26 height 15
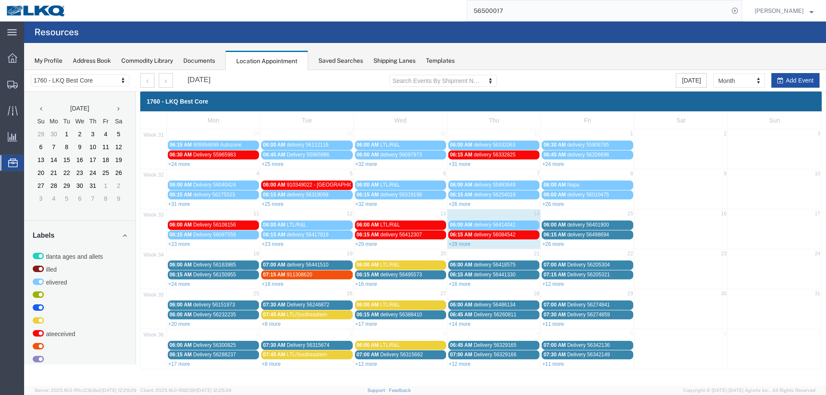
click at [777, 80] on icon "button" at bounding box center [780, 80] width 6 height 6
select select
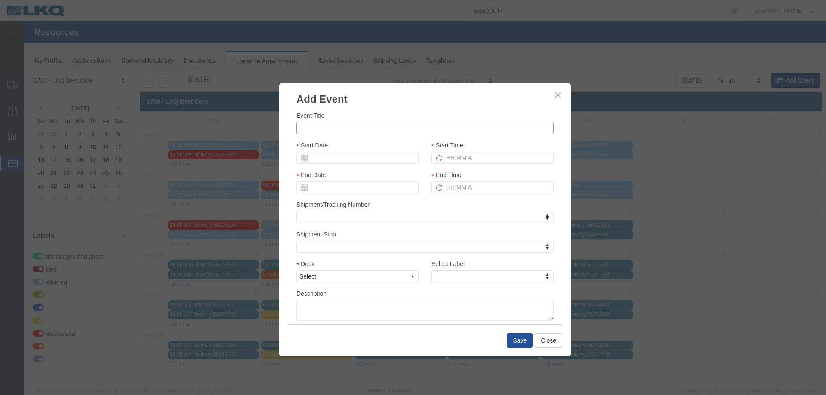
click at [326, 133] on input "Event Title" at bounding box center [424, 128] width 257 height 12
paste input "56500055"
type input "56500055 - Wimpi"
click at [333, 158] on input "Start Date" at bounding box center [357, 158] width 122 height 12
click at [320, 237] on td "18" at bounding box center [318, 237] width 13 height 13
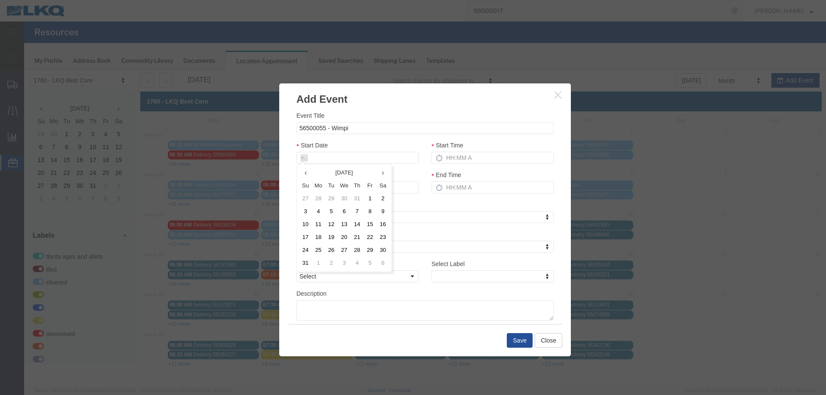
type input "[DATE]"
click at [486, 155] on input "Start Time" at bounding box center [492, 158] width 122 height 12
type input "2:15 PM"
type input "3:15 PM"
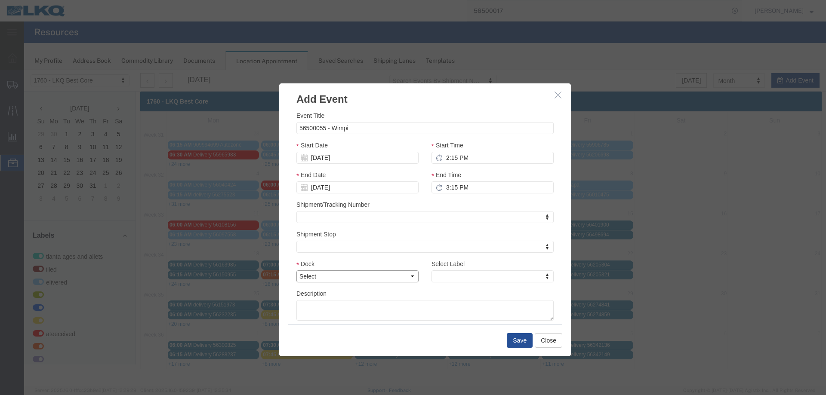
drag, startPoint x: 366, startPoint y: 274, endPoint x: 367, endPoint y: 282, distance: 7.8
click at [366, 274] on select "Select 1760 - LKQ Best Core 1760 - Outbound Loads" at bounding box center [357, 277] width 122 height 12
select select "1"
click at [296, 271] on select "Select 1760 - LKQ Best Core 1760 - Outbound Loads" at bounding box center [357, 277] width 122 height 12
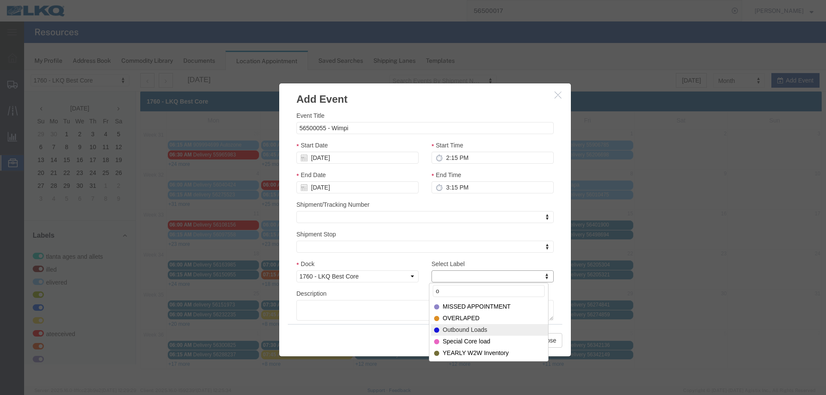
type input "o"
select select "80"
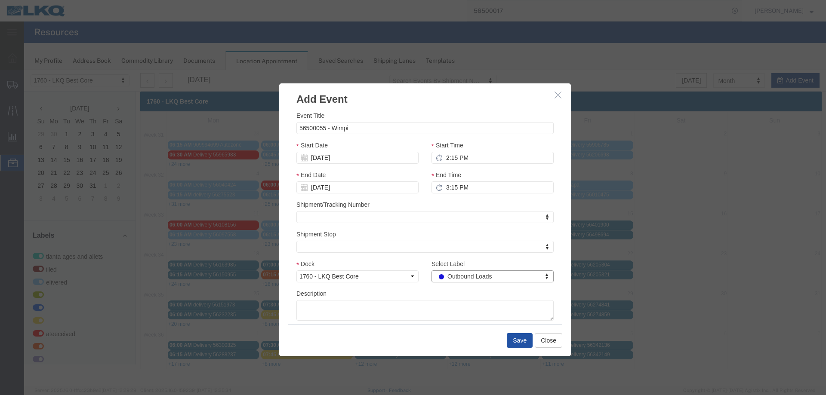
click at [511, 343] on button "Save" at bounding box center [520, 340] width 26 height 15
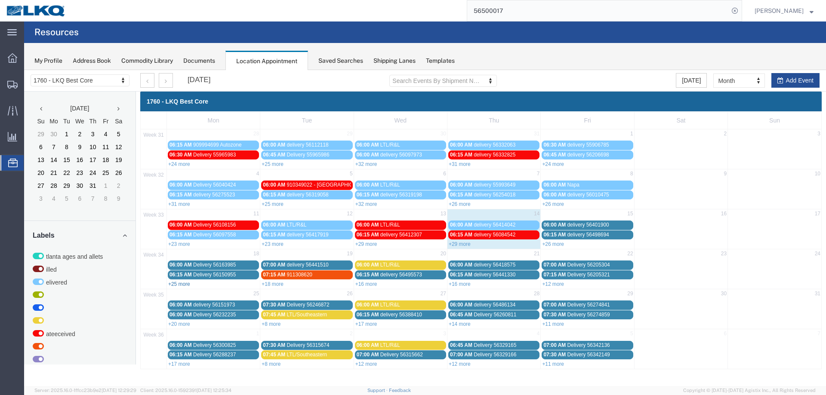
click at [183, 283] on link "+25 more" at bounding box center [179, 284] width 22 height 6
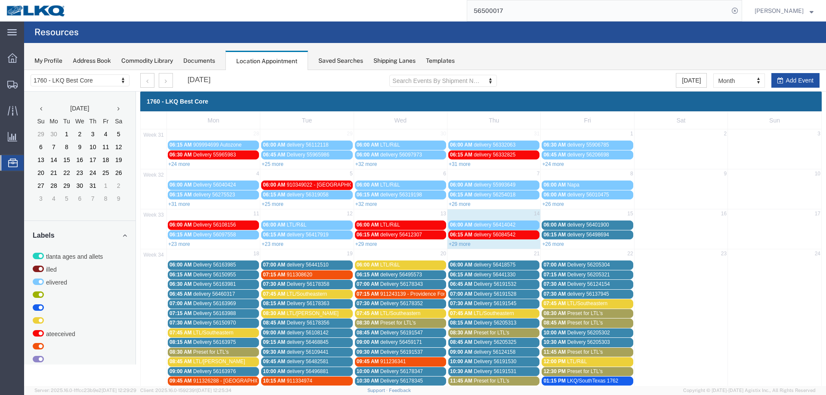
click at [791, 80] on button "Add Event" at bounding box center [795, 80] width 48 height 15
select select
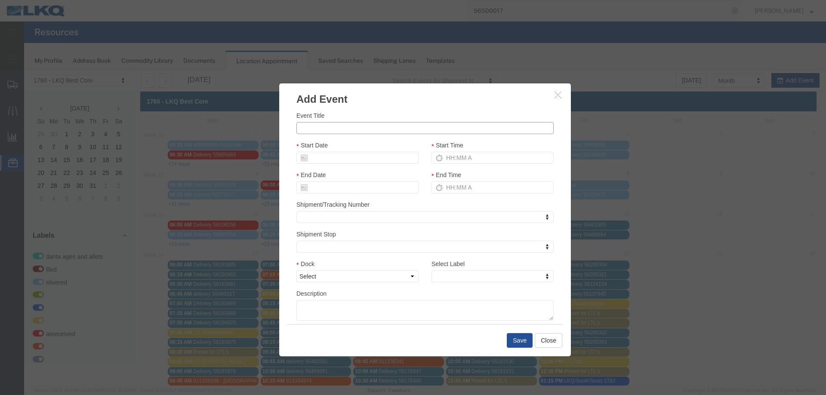
click at [317, 126] on input "Event Title" at bounding box center [424, 128] width 257 height 12
paste input "56500095"
type input "56500095 - Wimpi"
click at [333, 154] on input "Start Date" at bounding box center [357, 158] width 122 height 12
click at [314, 240] on td "18" at bounding box center [315, 237] width 13 height 13
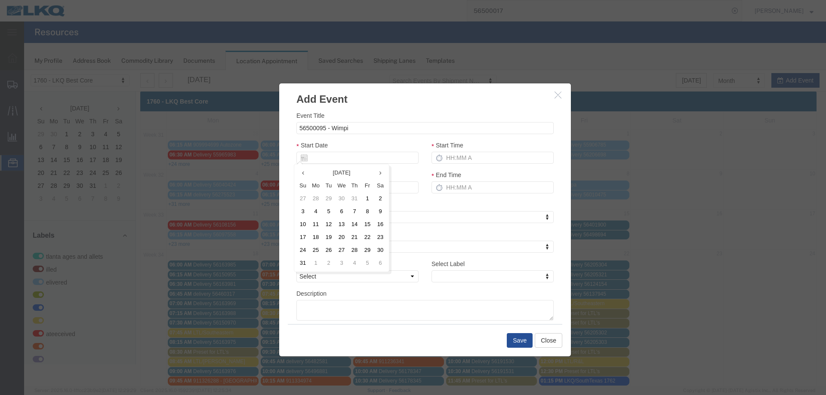
type input "[DATE]"
click at [459, 163] on input "Start Time" at bounding box center [492, 158] width 122 height 12
click at [370, 274] on select "Select 1760 - LKQ Best Core 1760 - Outbound Loads" at bounding box center [357, 277] width 122 height 12
type input "2:15 PM"
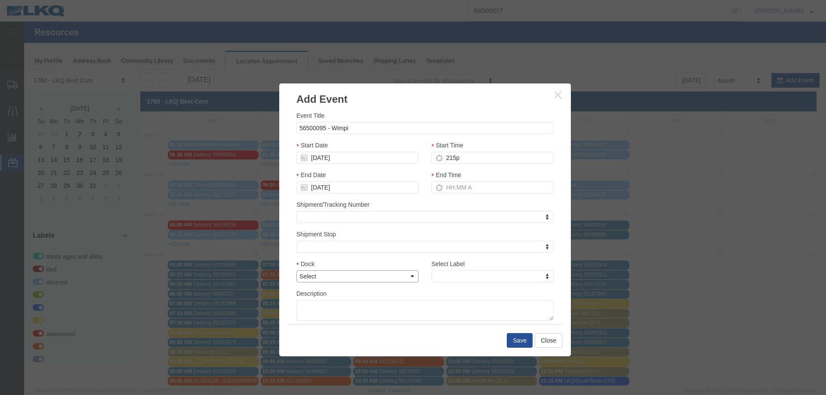
type input "3:15 PM"
select select "1"
click at [296, 271] on select "Select 1760 - LKQ Best Core 1760 - Outbound Loads" at bounding box center [357, 277] width 122 height 12
click at [447, 266] on label "Select Label" at bounding box center [447, 264] width 33 height 9
click at [425, 260] on select "Atlanta Cages and Pallets Billed Delivered FCFS LKQ LTL Late/Received M/M MISSE…" at bounding box center [425, 259] width 0 height 0
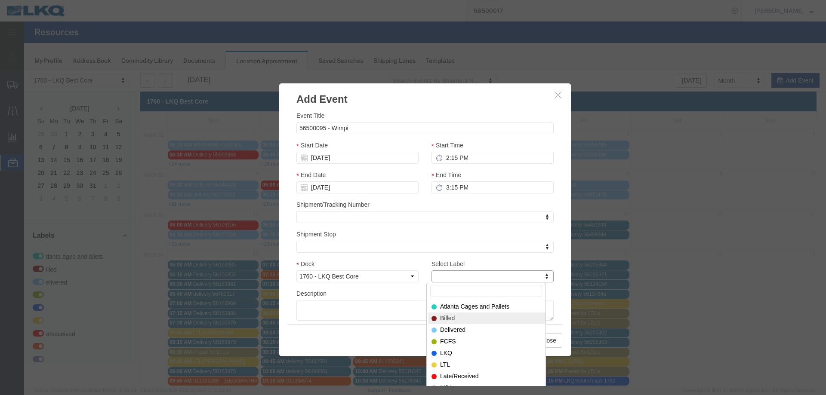
type input "o"
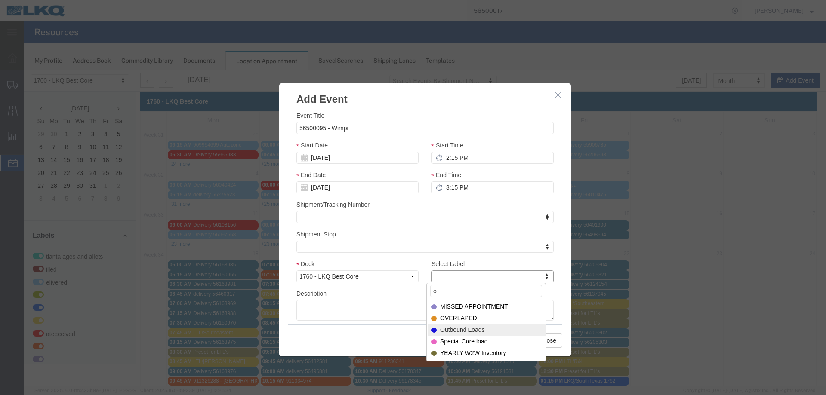
select select "80"
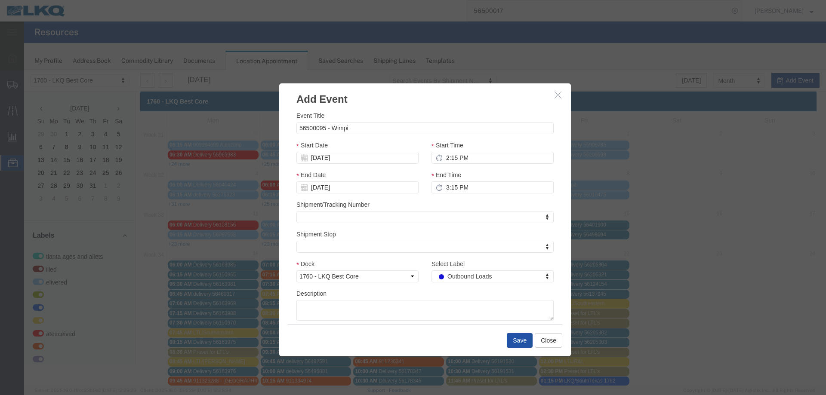
click at [520, 341] on button "Save" at bounding box center [520, 340] width 26 height 15
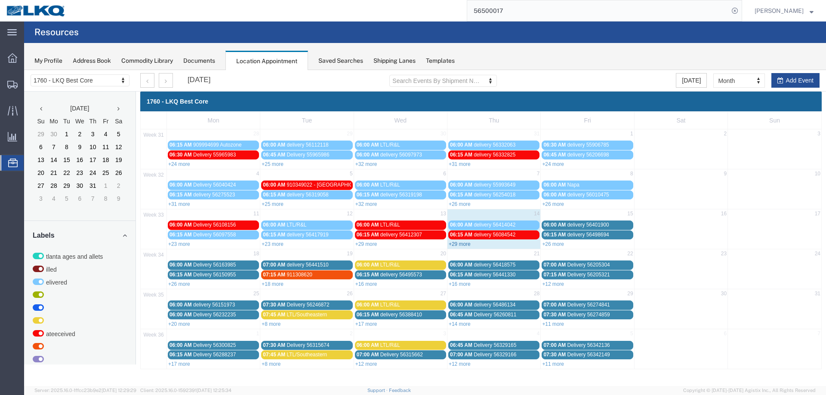
click at [457, 242] on link "+29 more" at bounding box center [460, 244] width 22 height 6
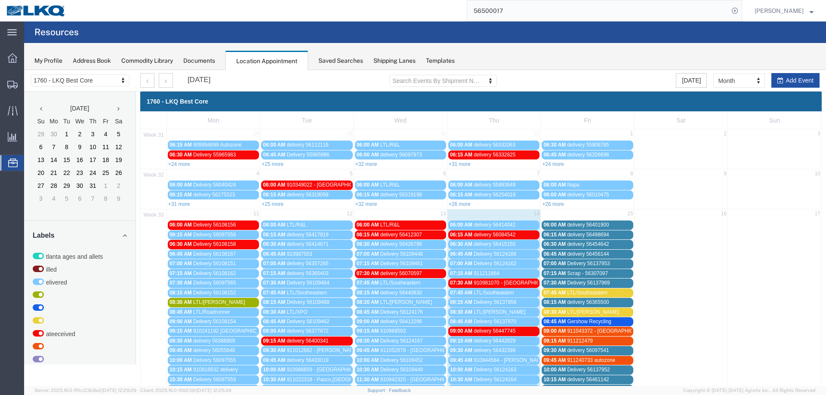
drag, startPoint x: 785, startPoint y: 80, endPoint x: 672, endPoint y: 117, distance: 118.9
click at [784, 80] on button "Add Event" at bounding box center [795, 80] width 48 height 15
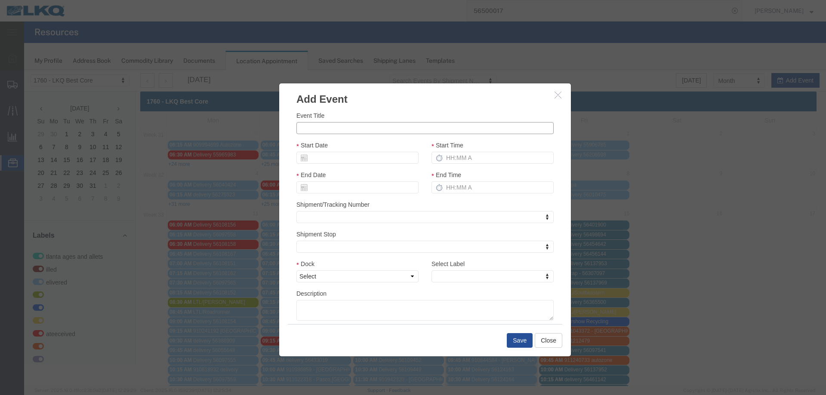
click at [382, 130] on input "Event Title" at bounding box center [424, 128] width 257 height 12
paste input "56500227"
type input "56500227 - Maval"
click at [343, 160] on input "Start Date" at bounding box center [357, 158] width 122 height 12
click at [367, 225] on td "15" at bounding box center [367, 224] width 13 height 13
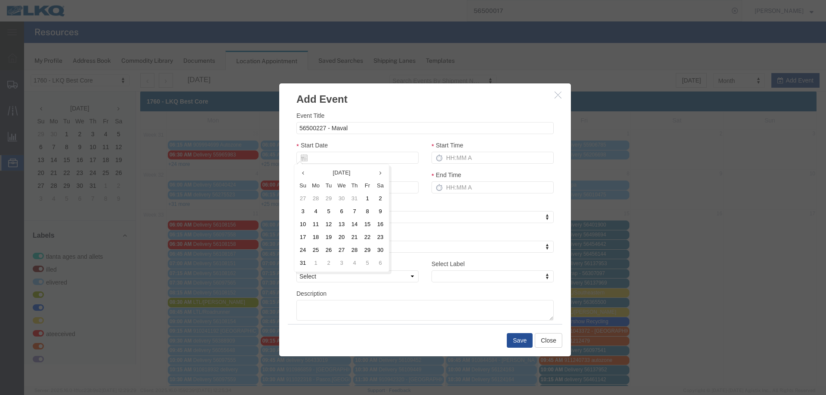
type input "[DATE]"
click at [451, 150] on label "Start Time" at bounding box center [447, 145] width 32 height 9
click at [451, 152] on input "Start Time" at bounding box center [492, 158] width 122 height 12
click at [452, 154] on input "Start Time" at bounding box center [492, 158] width 122 height 12
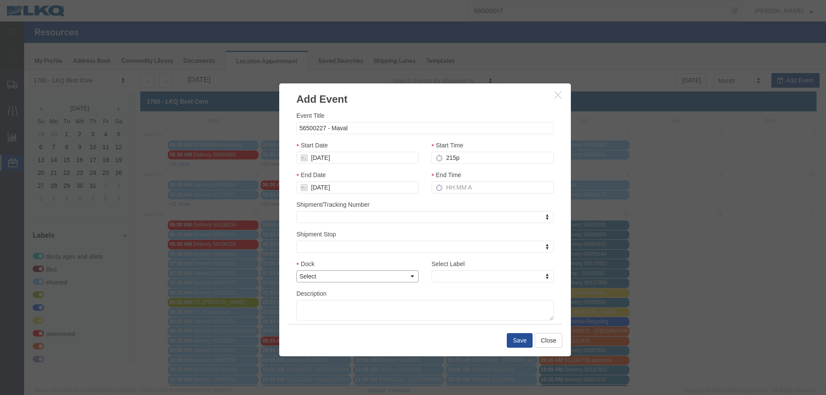
type input "2:15 PM"
type input "3:15 PM"
click at [358, 281] on select "Select 1760 - LKQ Best Core 1760 - Outbound Loads" at bounding box center [357, 277] width 122 height 12
select select "1"
click at [296, 271] on select "Select 1760 - LKQ Best Core 1760 - Outbound Loads" at bounding box center [357, 277] width 122 height 12
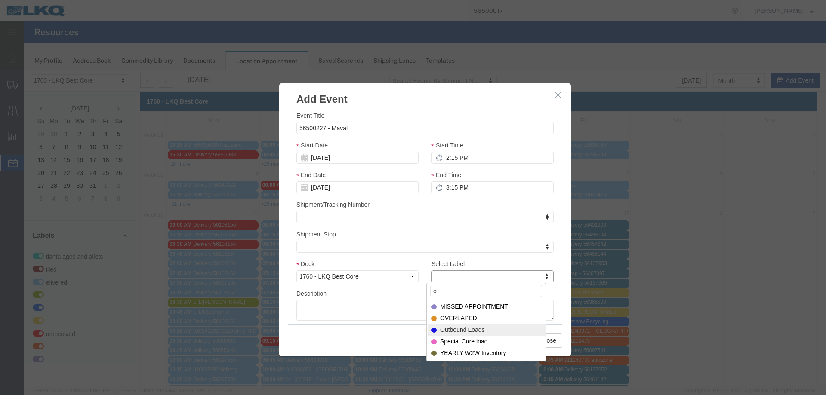
type input "o"
select select "80"
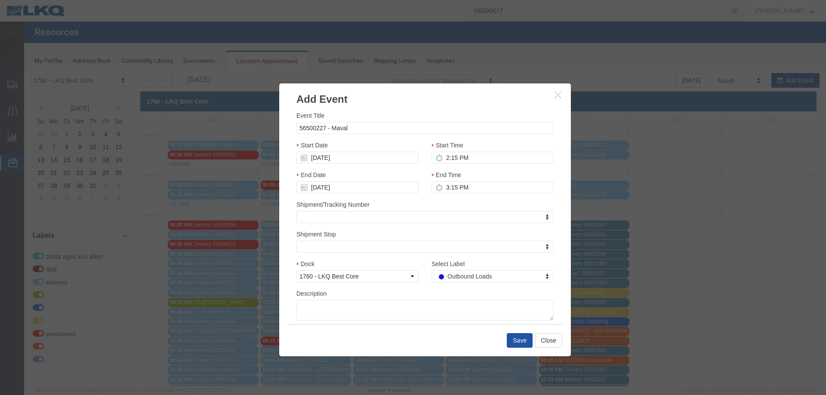
click at [518, 339] on button "Save" at bounding box center [520, 340] width 26 height 15
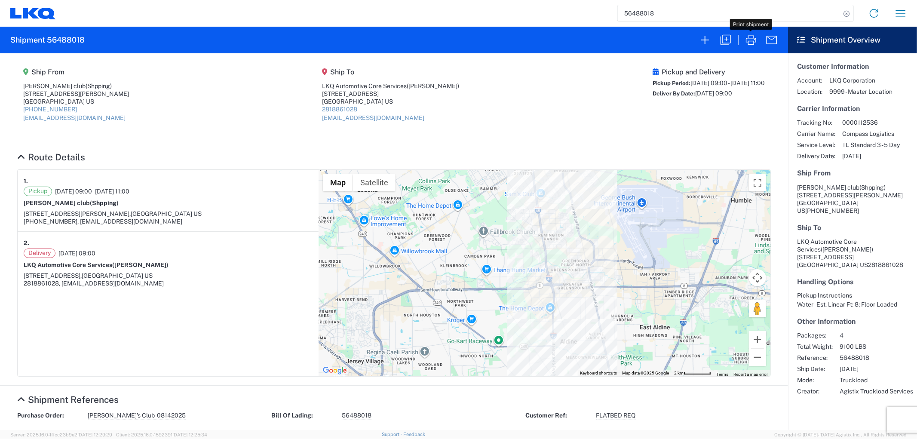
click at [678, 18] on input "56488018" at bounding box center [729, 13] width 223 height 16
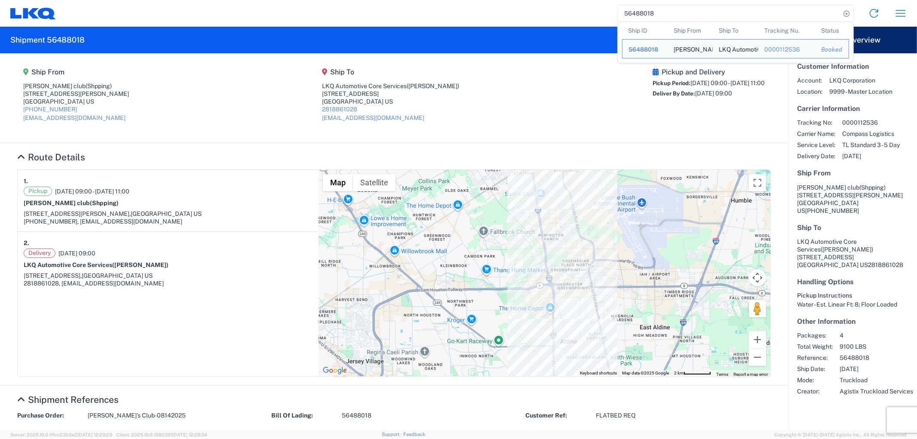
drag, startPoint x: 677, startPoint y: 15, endPoint x: 579, endPoint y: 22, distance: 98.3
click at [579, 22] on div "56488018 Ship ID Ship From Ship To Tracking Nu. Status Ship ID 56488018 Ship Fr…" at bounding box center [485, 13] width 858 height 21
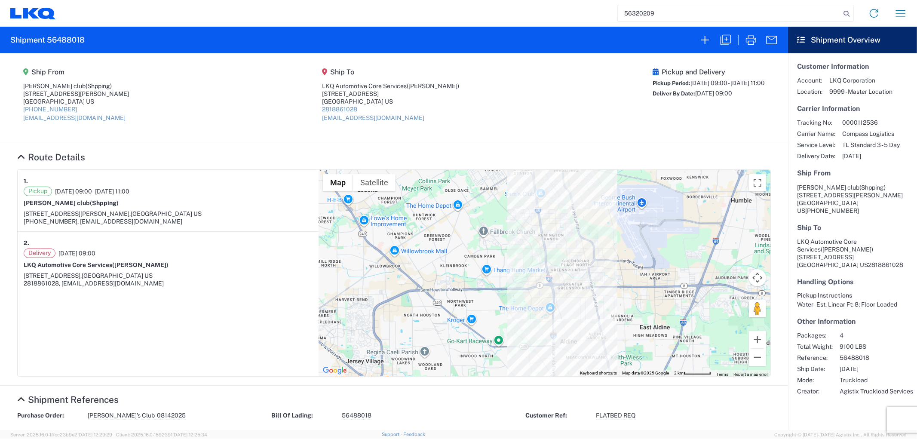
type input "56320209"
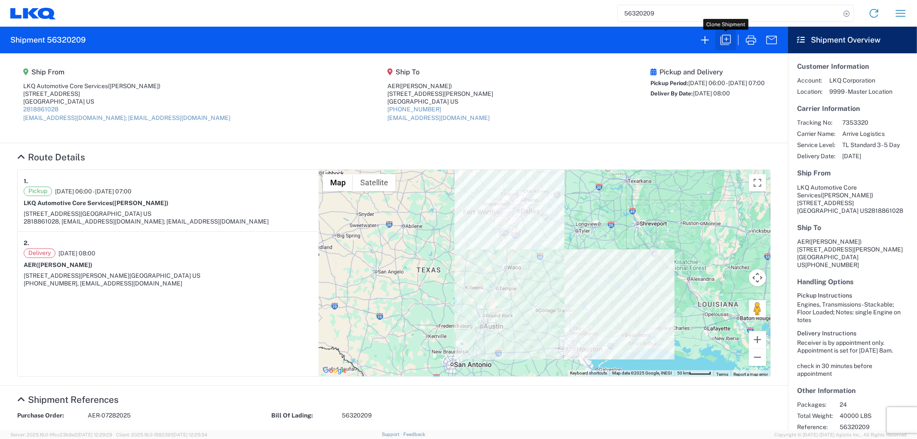
click at [728, 40] on icon "button" at bounding box center [726, 40] width 14 height 14
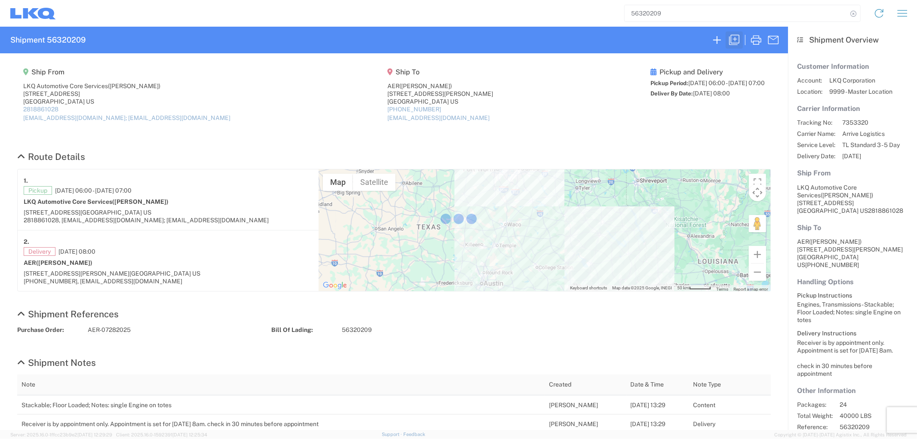
select select "STDV"
select select "US"
select select "LBS"
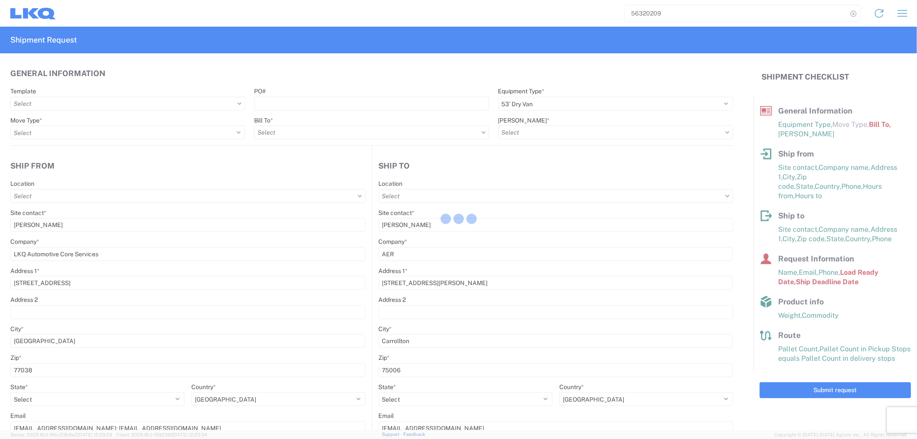
type input "1760 - LKQ Best Core"
type input "1760-6300-66000-0000 - 1760 Freight Out"
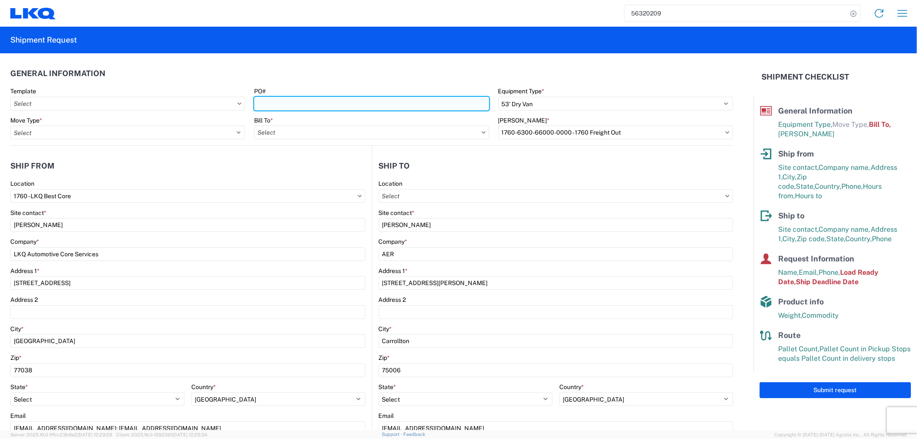
click at [351, 102] on input "PO#" at bounding box center [371, 104] width 235 height 14
type input "AER-08182025"
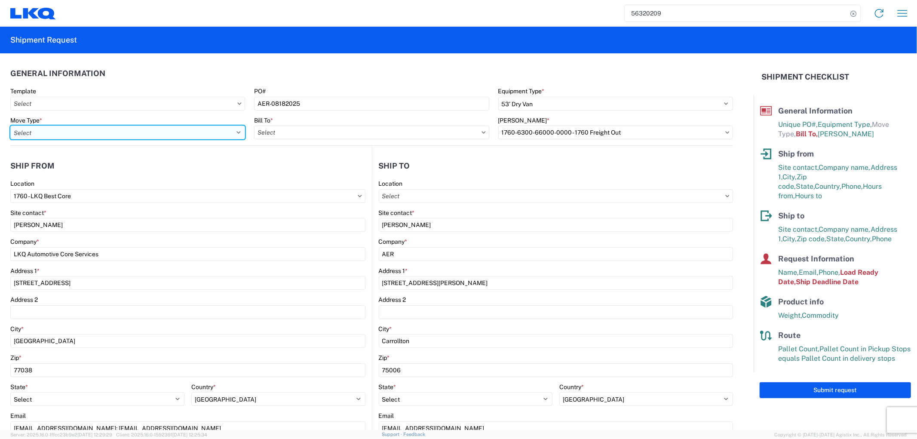
click at [158, 131] on select "Select Full Partial TL" at bounding box center [127, 133] width 235 height 14
select select "FULL"
click at [10, 126] on select "Select Full Partial TL" at bounding box center [127, 133] width 235 height 14
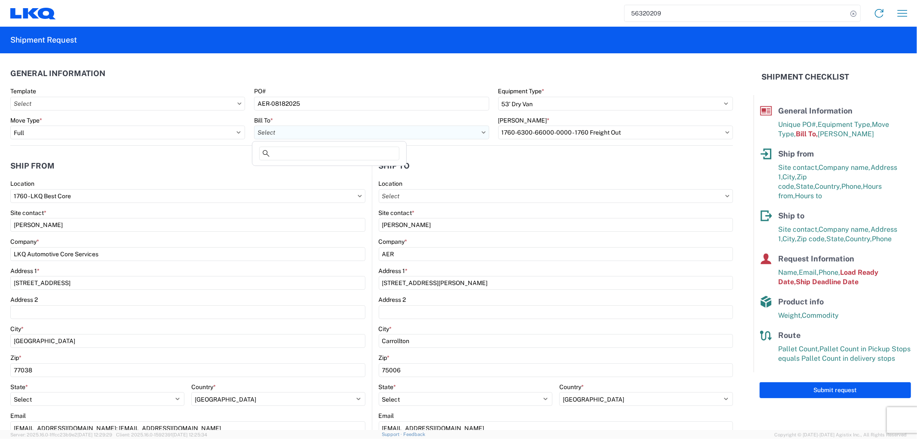
click at [280, 137] on input "Bill To *" at bounding box center [371, 133] width 235 height 14
type input "1760"
click at [307, 170] on div "1760 - LKQ Best Core" at bounding box center [329, 171] width 151 height 14
type input "1760 - LKQ Best Core"
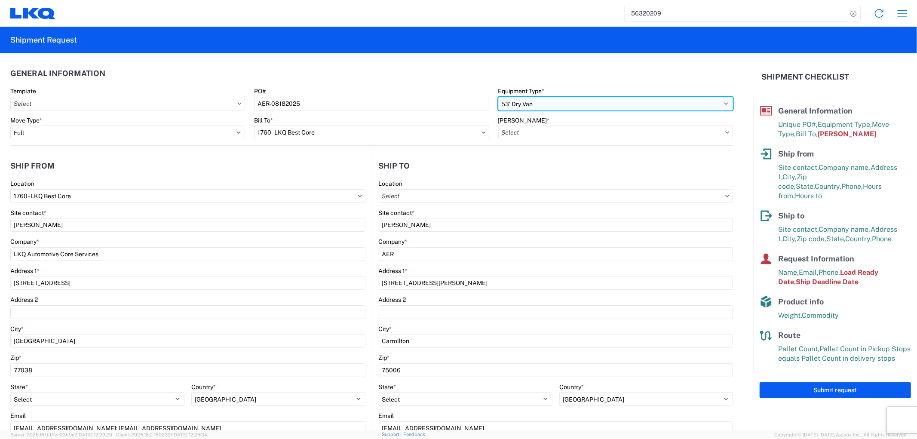
click at [531, 105] on select "Select 53’ Dry Van Flatbed Dropdeck (van) Lowboy (flatbed) Rail" at bounding box center [615, 104] width 235 height 14
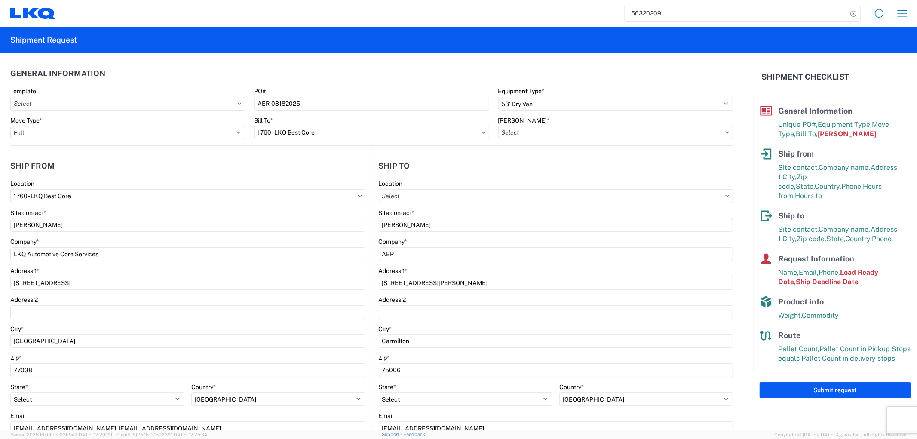
click at [424, 118] on div "Bill To *" at bounding box center [371, 121] width 235 height 8
click at [514, 131] on input "Bill Code *" at bounding box center [615, 133] width 235 height 14
click at [528, 179] on div "1760-6300-66000-0000 - 1760 Freight Out" at bounding box center [571, 185] width 151 height 14
type input "1760-6300-66000-0000 - 1760 Freight Out"
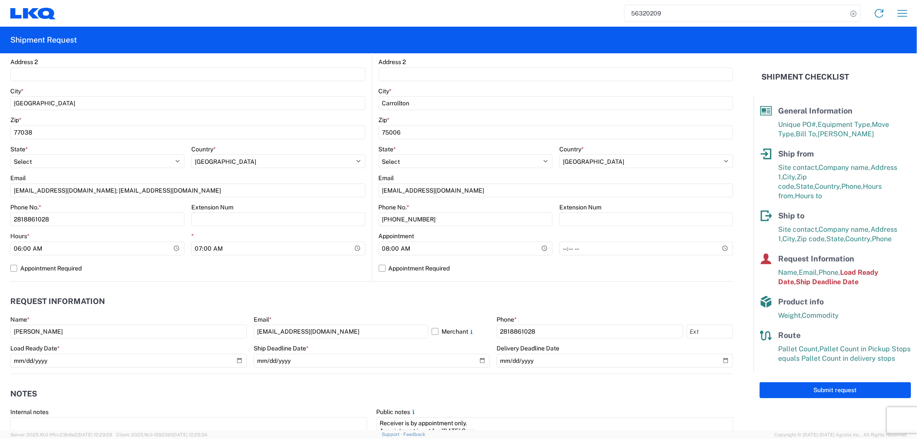
scroll to position [239, 0]
click at [380, 268] on label "Appointment Required" at bounding box center [556, 268] width 355 height 14
click at [0, 0] on input "Appointment Required" at bounding box center [0, 0] width 0 height 0
select select "TX"
select select "US"
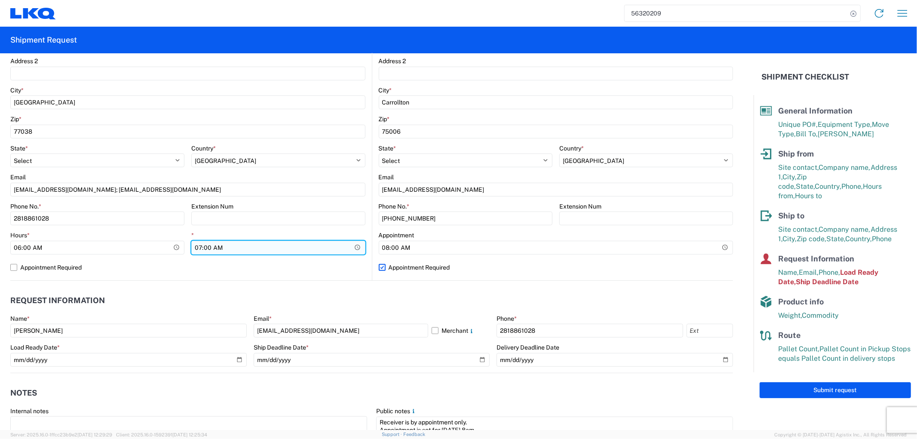
click at [200, 251] on input "07:00:00" at bounding box center [278, 248] width 174 height 14
type input "11:00"
click at [90, 286] on agx-request-info "Request Information Name * Alfredo Canales Email * acgarcia@lkqcorp.com Merchan…" at bounding box center [371, 327] width 723 height 92
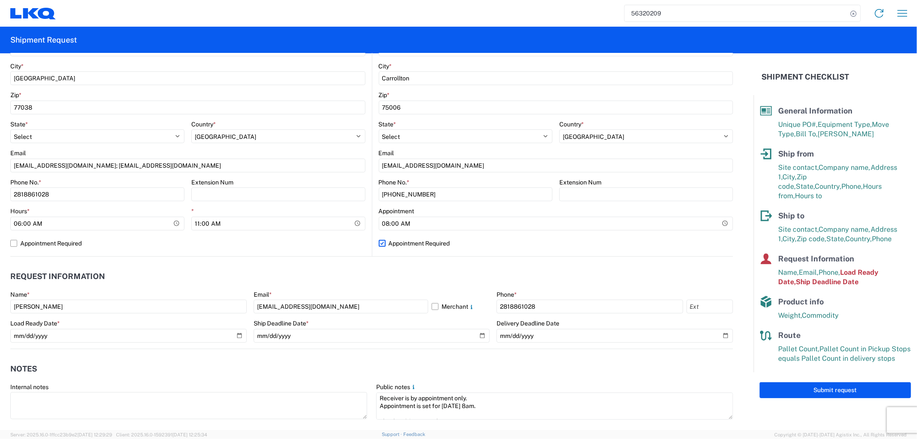
scroll to position [334, 0]
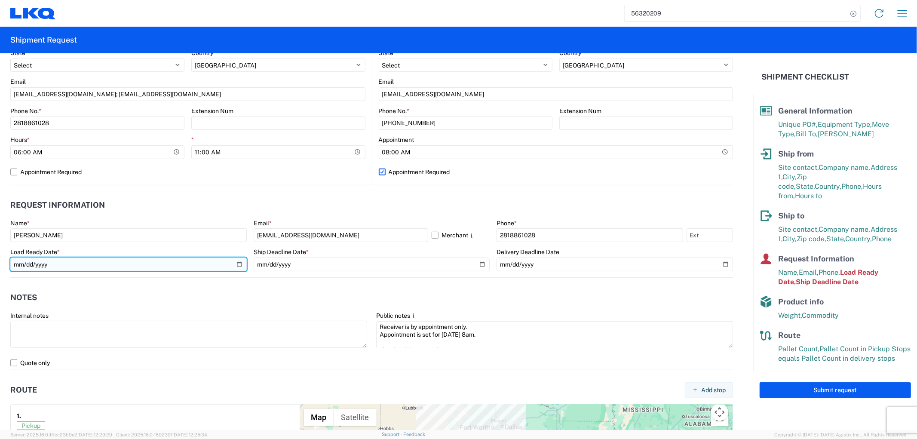
click at [239, 263] on input "2025-08-05" at bounding box center [128, 265] width 237 height 14
type input "2025-08-18"
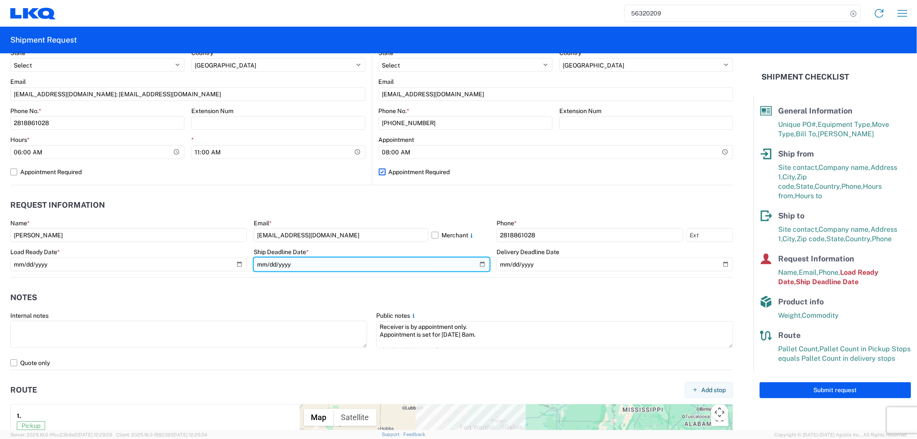
click at [477, 262] on input "2025-08-05" at bounding box center [372, 265] width 237 height 14
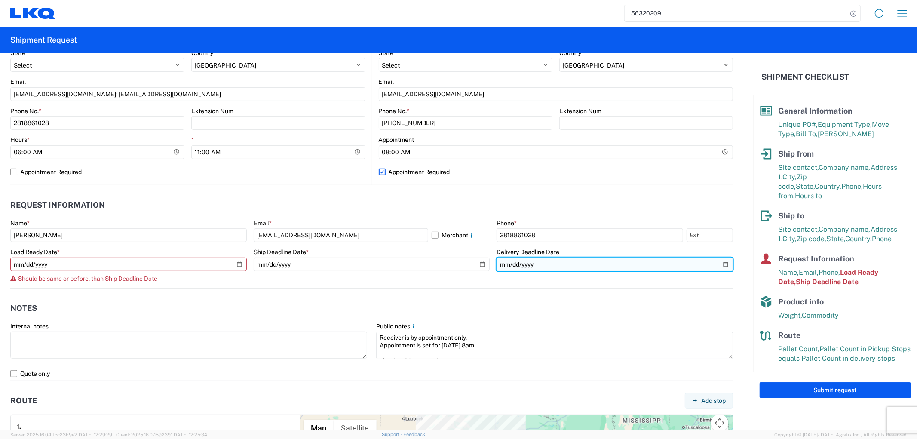
click at [720, 264] on input "2025-08-06" at bounding box center [615, 265] width 237 height 14
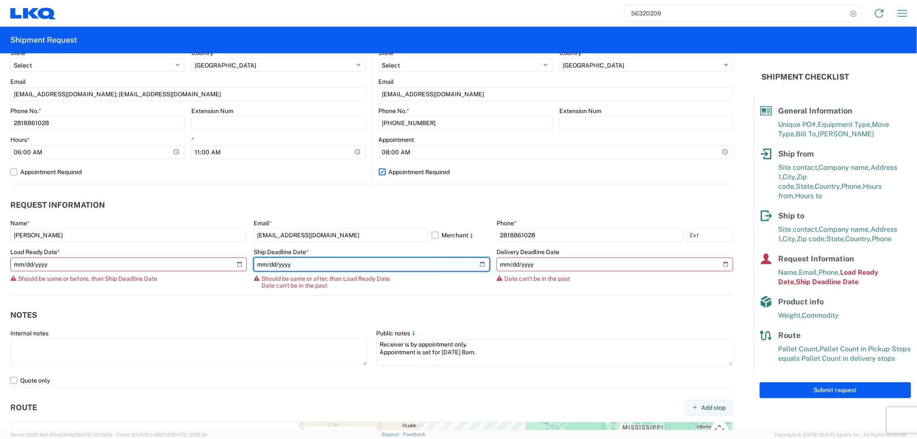
click at [480, 263] on input "2025-08-05" at bounding box center [372, 265] width 237 height 14
type input "2025-08-18"
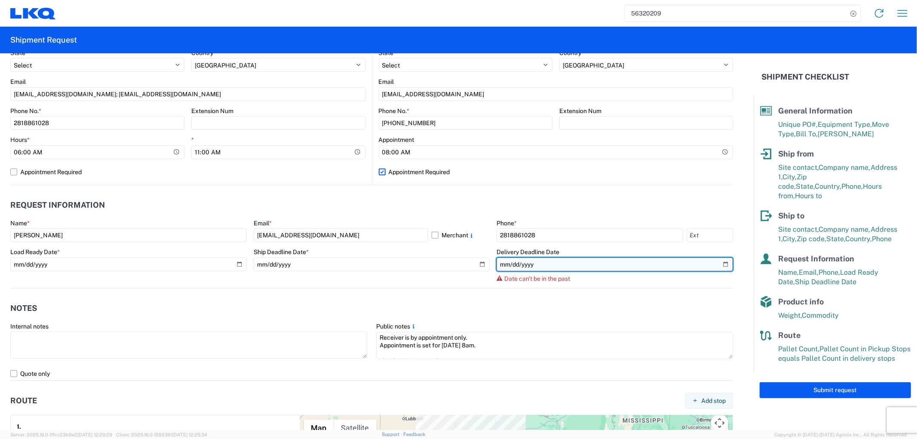
click at [719, 263] on input "2025-08-06" at bounding box center [615, 265] width 237 height 14
type input "2025-08-19"
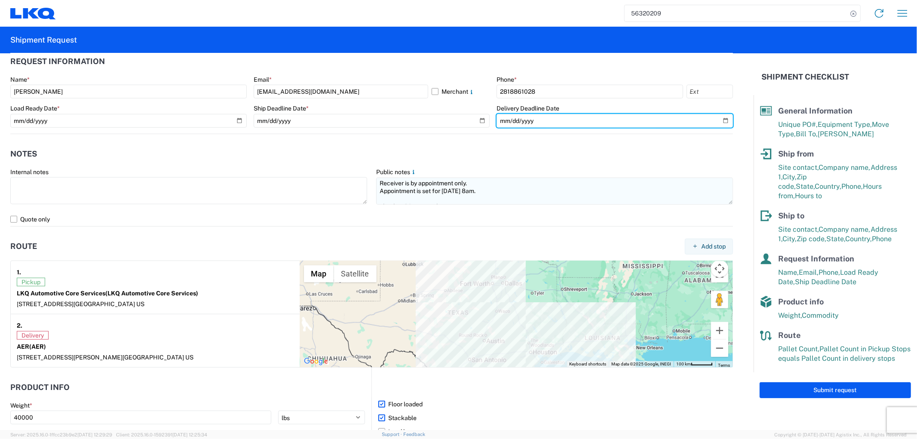
scroll to position [7, 0]
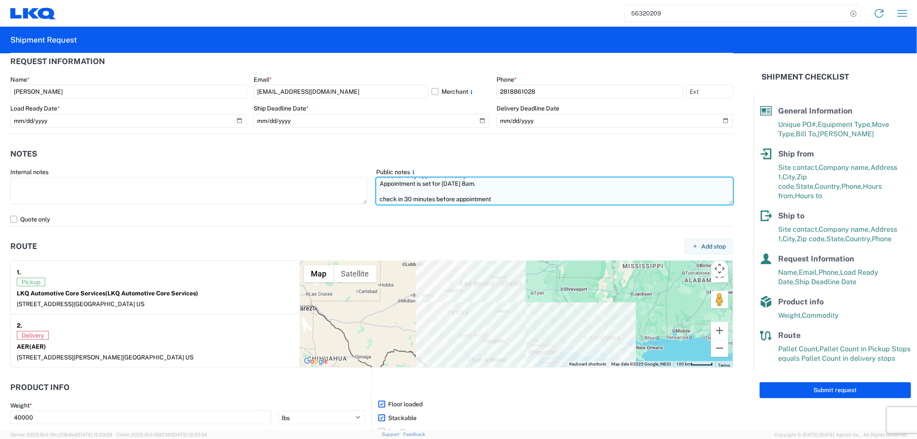
click at [457, 183] on textarea "Receiver is by appointment only. Appointment is set for 07/29/2025 at 8am. chec…" at bounding box center [554, 191] width 357 height 27
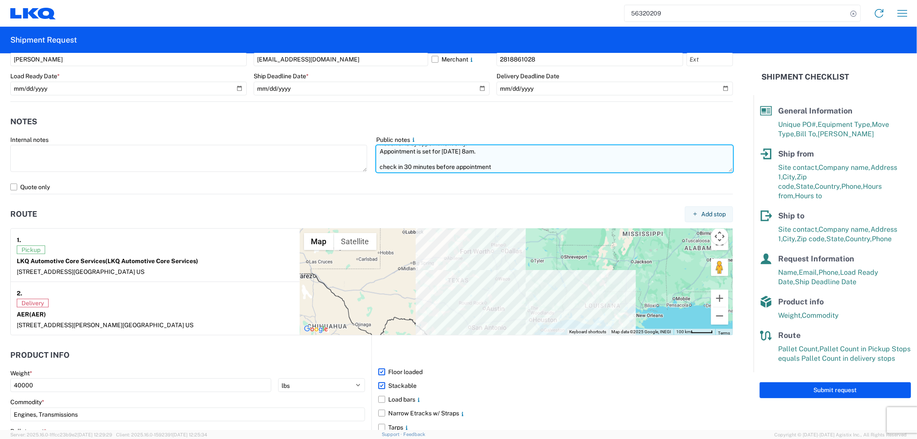
scroll to position [526, 0]
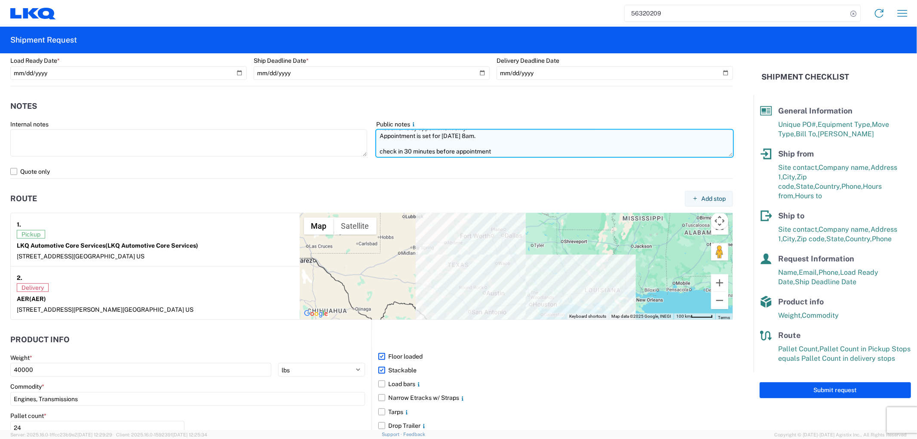
click at [506, 153] on textarea "Receiver is by appointment only. Appointment is set for 08/19/2025 at 8am. chec…" at bounding box center [554, 143] width 357 height 27
click at [416, 149] on textarea "Receiver is by appointment only. Appointment is set for 08/19/2025 at 8am. chec…" at bounding box center [554, 143] width 357 height 27
click at [509, 139] on textarea "Receiver is by appointment only. Appointment is set for 08/19/2025 at 8am. chec…" at bounding box center [554, 143] width 357 height 27
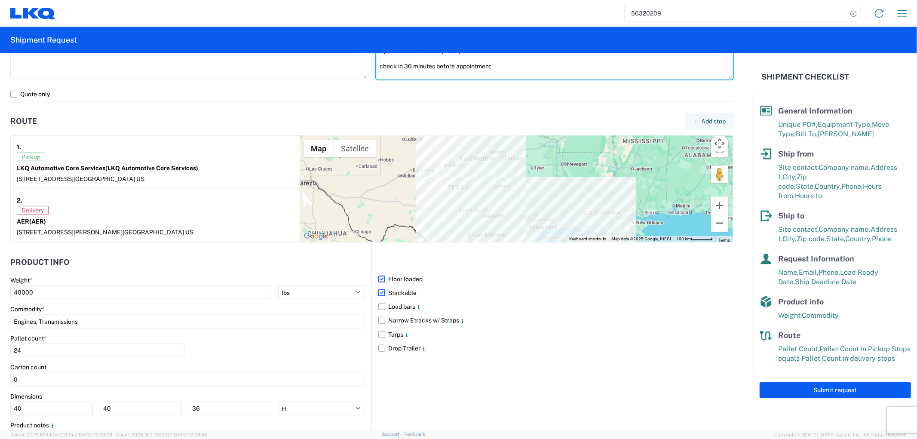
scroll to position [621, 0]
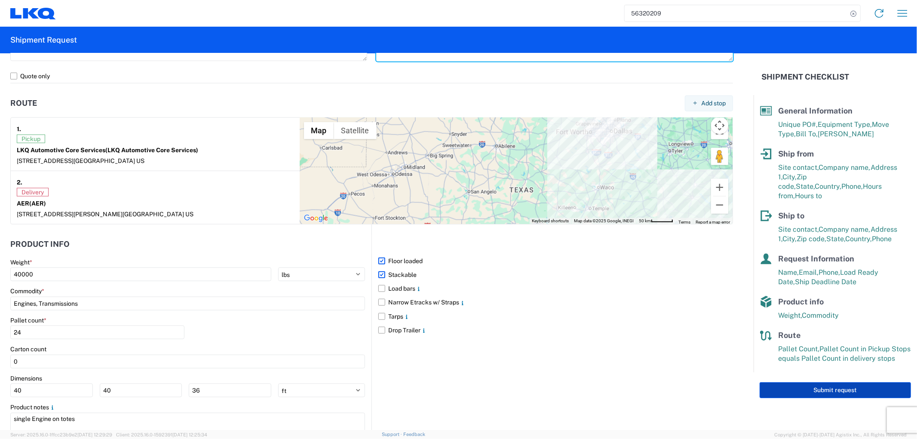
type textarea "Receiver is by appointment only. Appointment is set for 08/19/2025 at 8am. chec…"
click at [791, 382] on button "Submit request" at bounding box center [835, 390] width 151 height 16
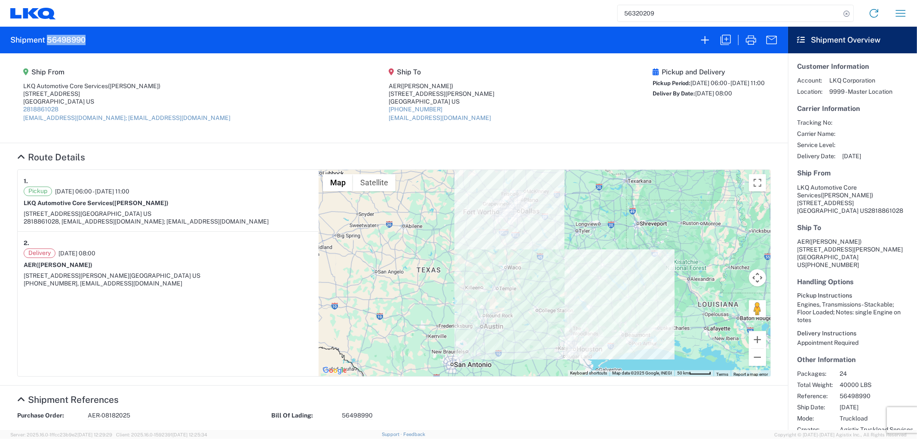
drag, startPoint x: 87, startPoint y: 37, endPoint x: 47, endPoint y: 41, distance: 39.7
click at [47, 41] on agx-form-header "Shipment 56498990" at bounding box center [394, 40] width 788 height 27
copy h2 "56498990"
